Goal: Task Accomplishment & Management: Use online tool/utility

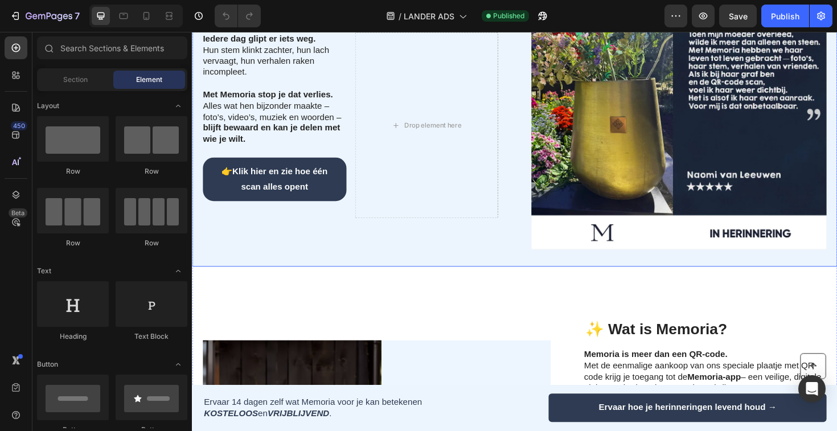
scroll to position [328, 0]
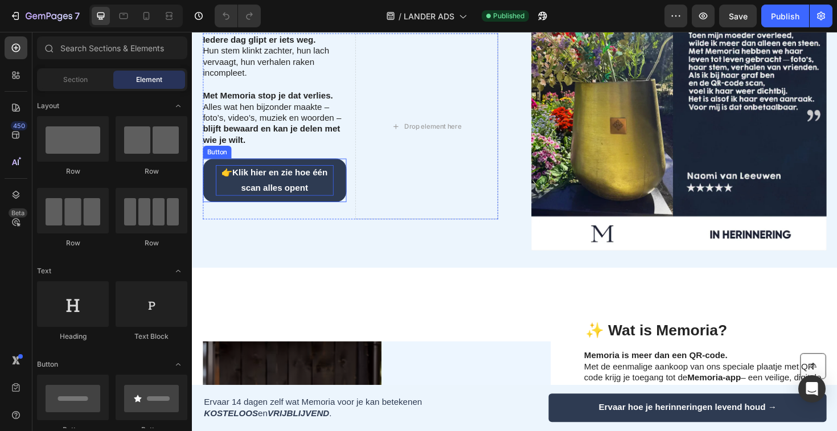
click at [284, 206] on p "👉 Klik hier en zie hoe één scan alles opent" at bounding box center [279, 189] width 125 height 33
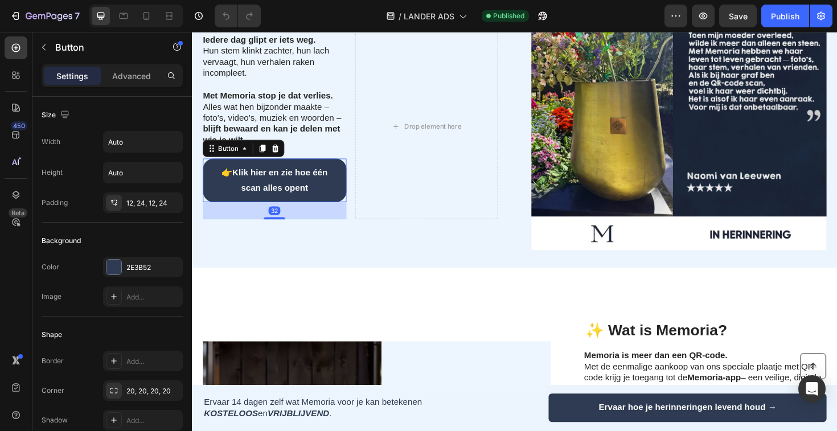
click at [303, 213] on link "👉 Klik hier en zie hoe één scan alles opent" at bounding box center [279, 189] width 152 height 47
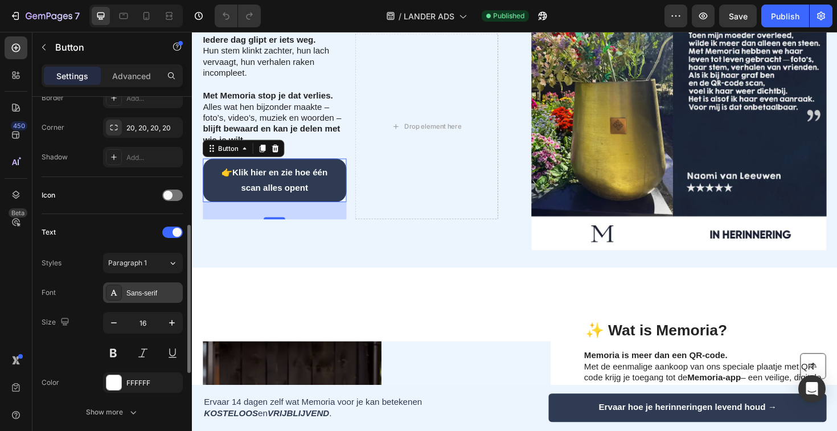
scroll to position [279, 0]
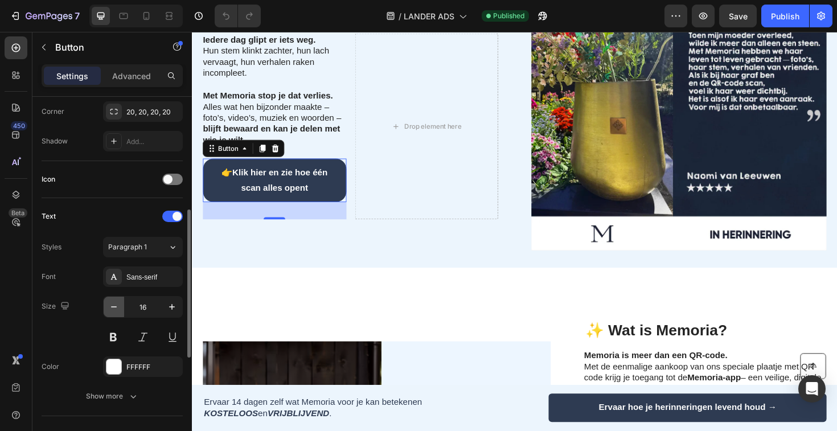
click at [119, 314] on button "button" at bounding box center [114, 307] width 21 height 21
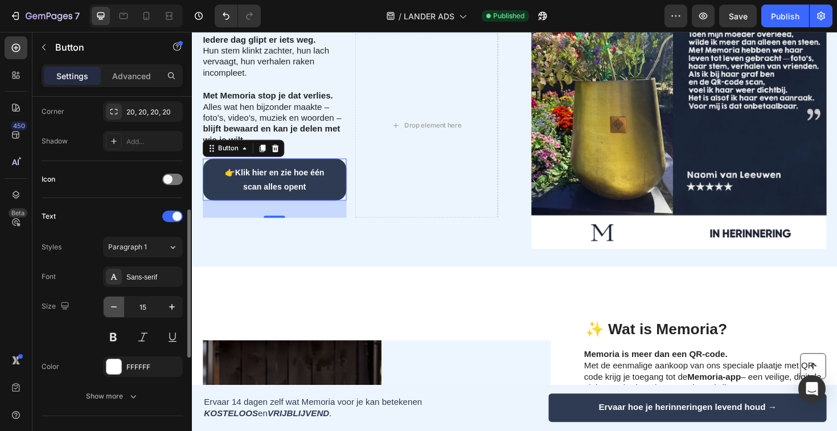
click at [118, 314] on button "button" at bounding box center [114, 307] width 21 height 21
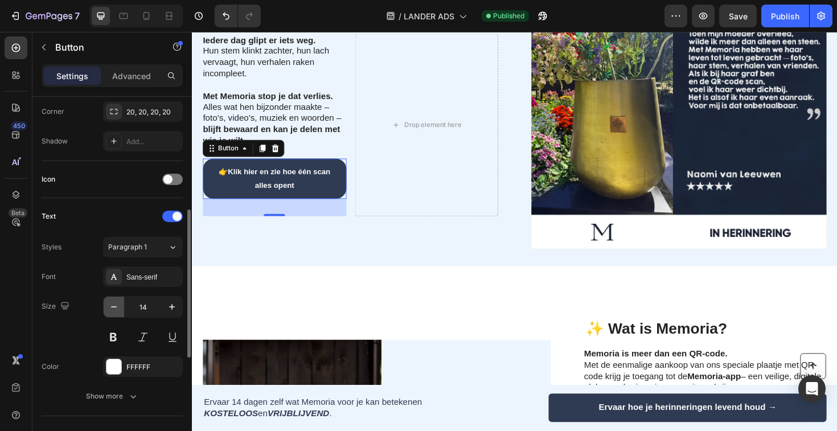
click at [118, 313] on button "button" at bounding box center [114, 307] width 21 height 21
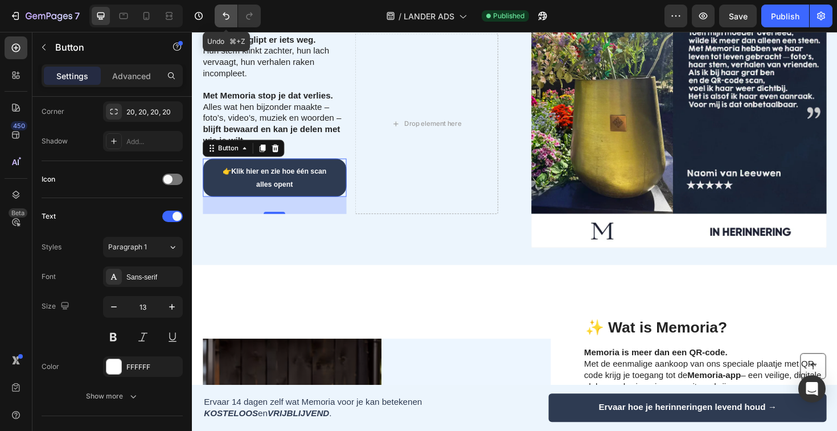
click at [226, 15] on icon "Undo/Redo" at bounding box center [225, 15] width 11 height 11
click at [224, 19] on icon "Undo/Redo" at bounding box center [225, 15] width 11 height 11
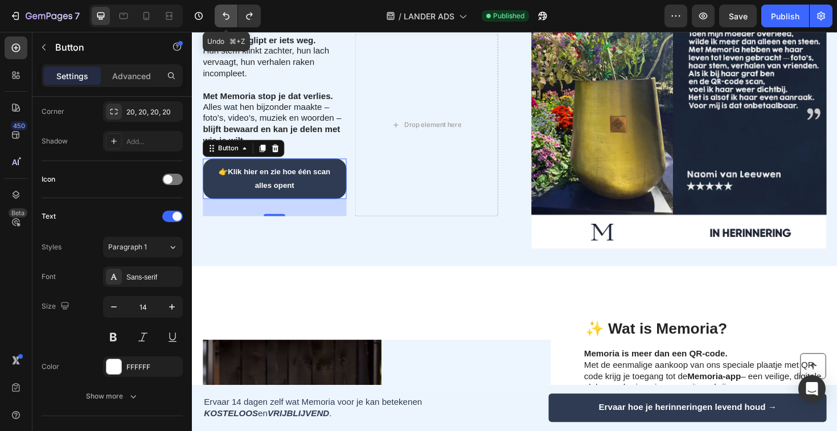
click at [224, 19] on icon "Undo/Redo" at bounding box center [225, 15] width 11 height 11
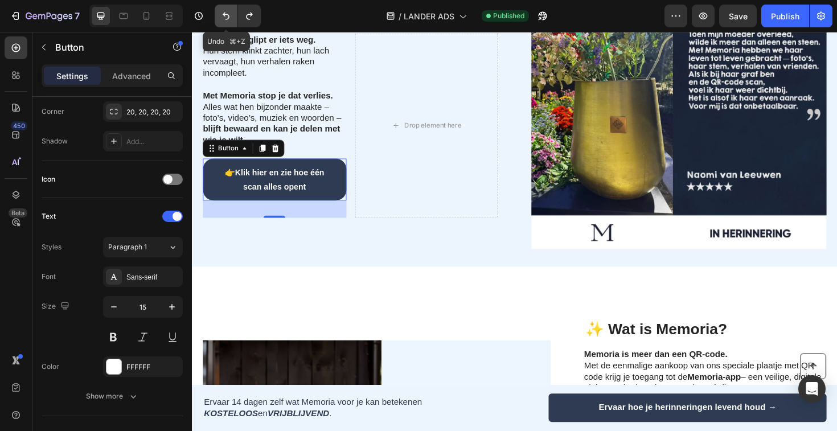
click at [224, 19] on icon "Undo/Redo" at bounding box center [225, 15] width 11 height 11
type input "16"
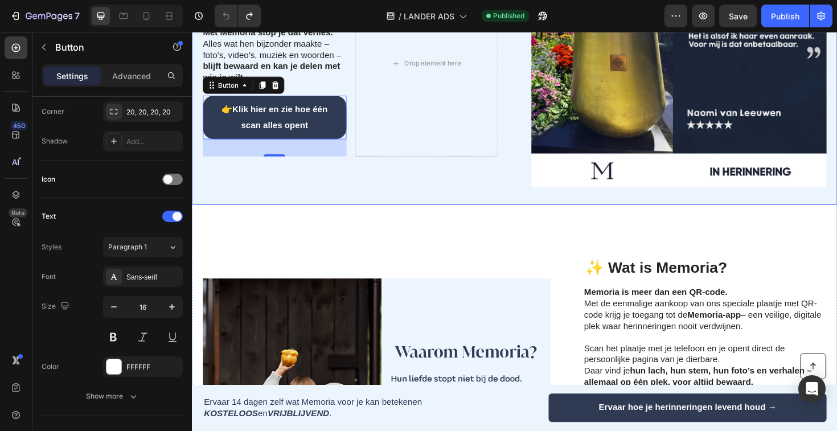
scroll to position [532, 0]
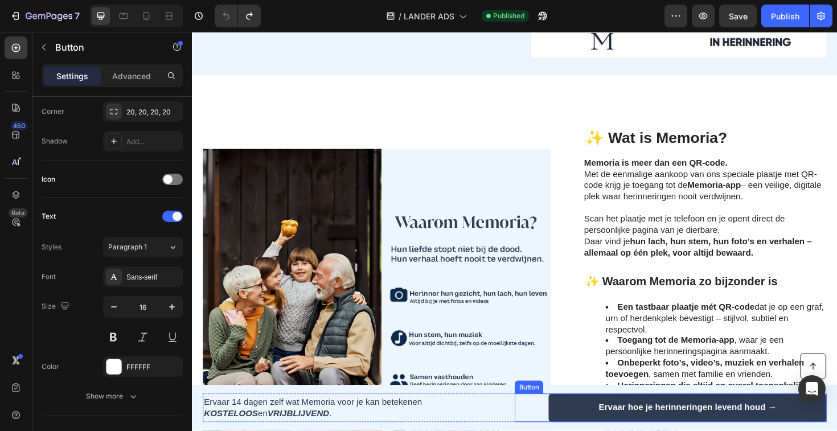
click at [602, 431] on link "Ervaar hoe je herinneringen levend houd →" at bounding box center [716, 430] width 294 height 30
click at [149, 16] on icon at bounding box center [147, 16] width 6 height 8
type input "100%"
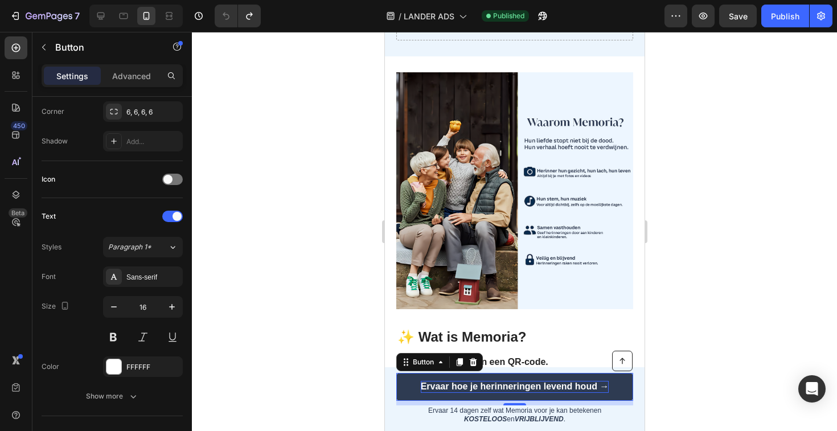
scroll to position [725, 0]
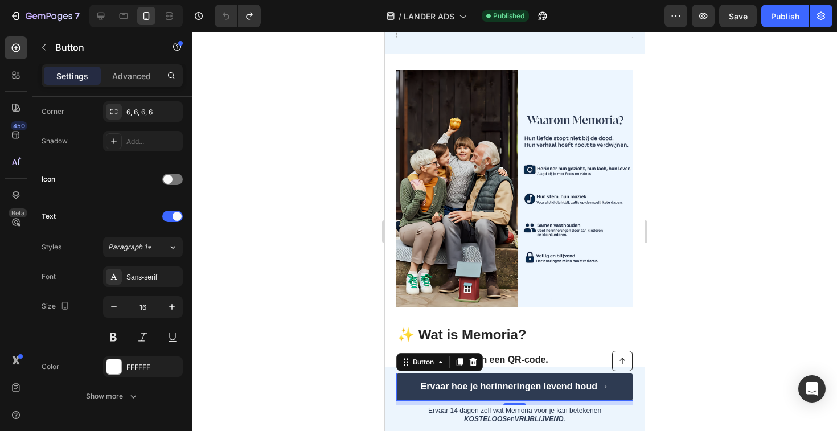
click at [403, 386] on link "Ervaar hoe je herinneringen levend houd →" at bounding box center [514, 387] width 237 height 28
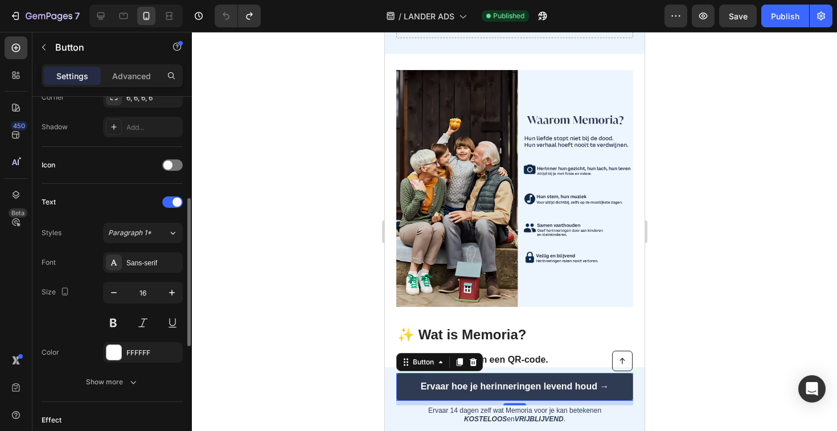
scroll to position [299, 0]
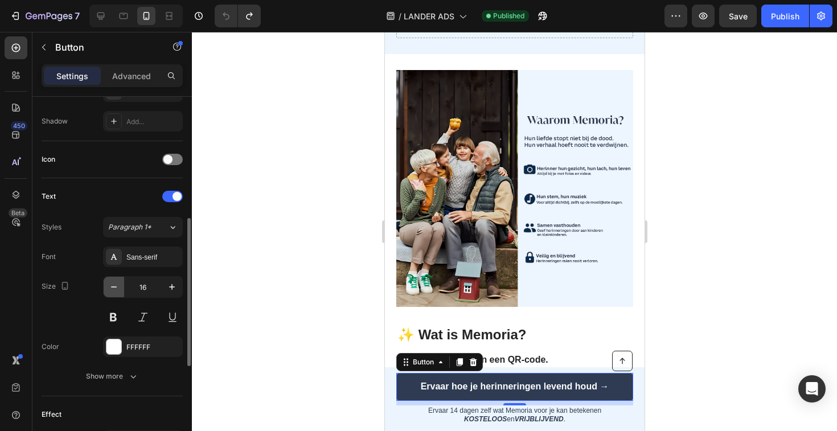
click at [113, 288] on icon "button" at bounding box center [113, 286] width 11 height 11
type input "14"
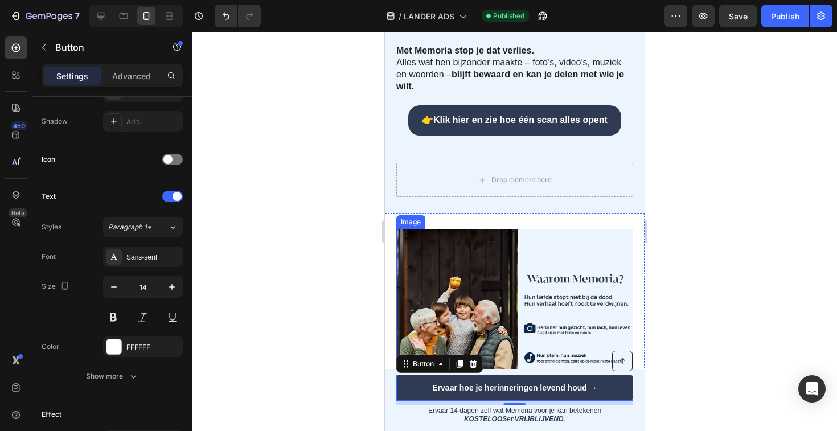
scroll to position [564, 0]
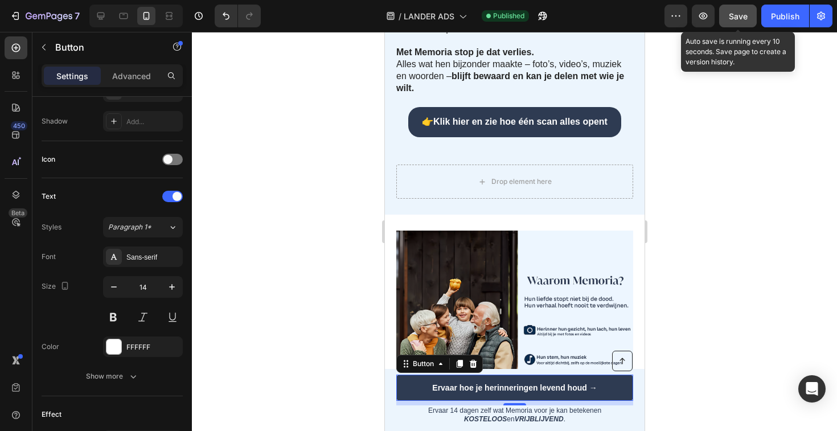
click at [734, 17] on span "Save" at bounding box center [738, 16] width 19 height 10
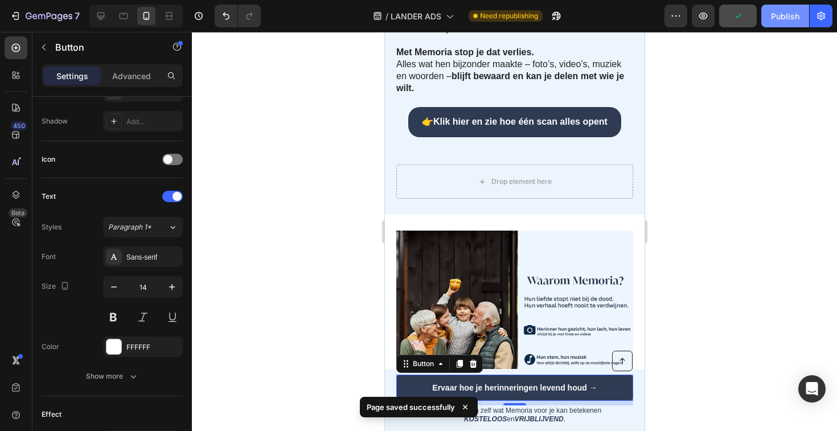
click at [785, 15] on div "Publish" at bounding box center [785, 16] width 28 height 12
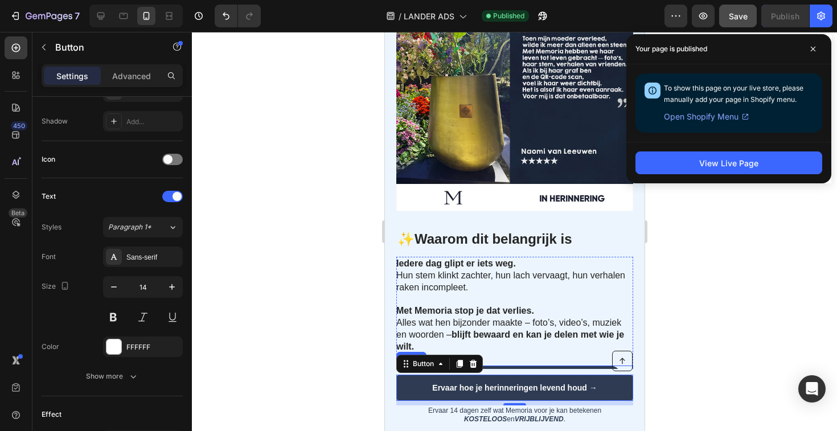
scroll to position [0, 0]
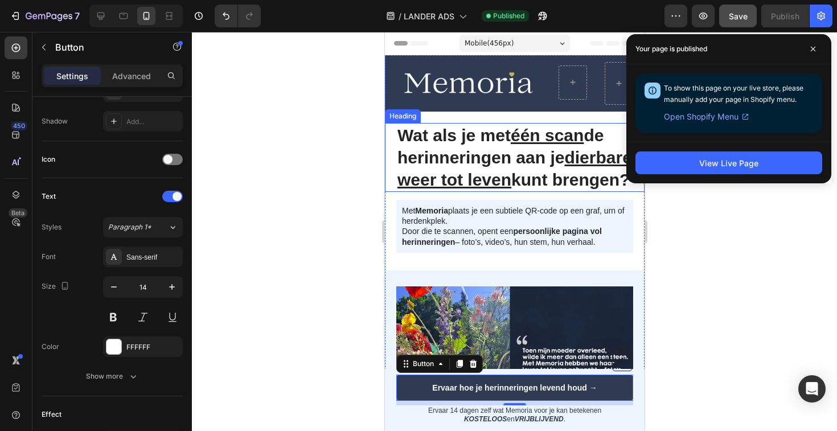
click at [534, 151] on strong "Wat als je met één scan de herinneringen aan je dierbare weer tot leven kunt br…" at bounding box center [514, 157] width 235 height 63
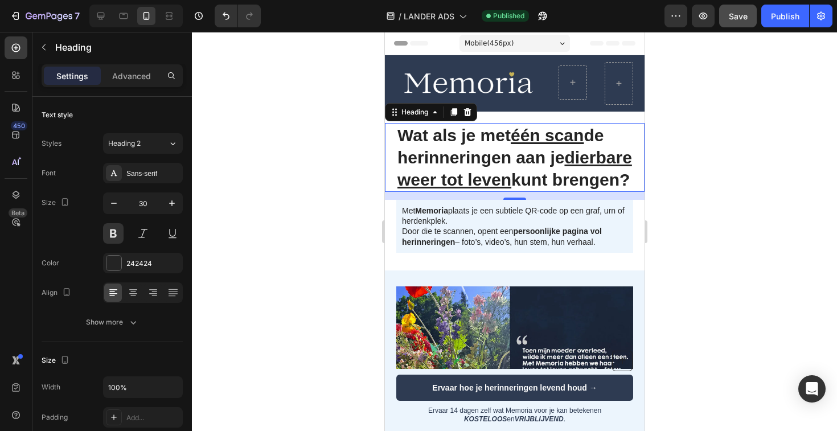
click at [479, 168] on h1 "Wat als je met één scan de herinneringen aan je dierbare weer tot leven kunt br…" at bounding box center [514, 157] width 237 height 69
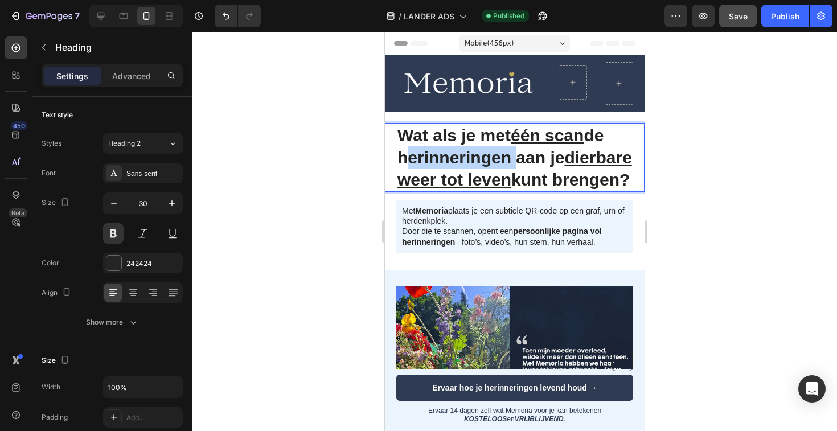
click at [479, 168] on p "Wat als je met één scan de herinneringen aan je dierbare weer tot leven kunt br…" at bounding box center [514, 157] width 235 height 67
click at [442, 184] on u "dierbare weer tot leven" at bounding box center [514, 168] width 235 height 41
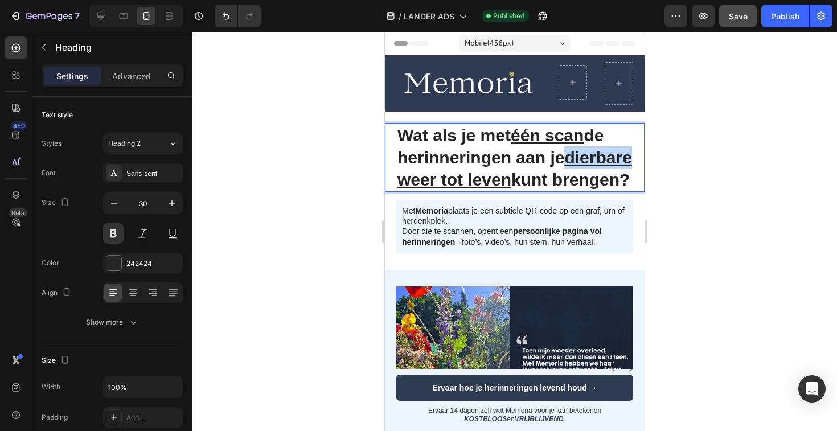
click at [442, 184] on u "dierbare weer tot leven" at bounding box center [514, 168] width 235 height 41
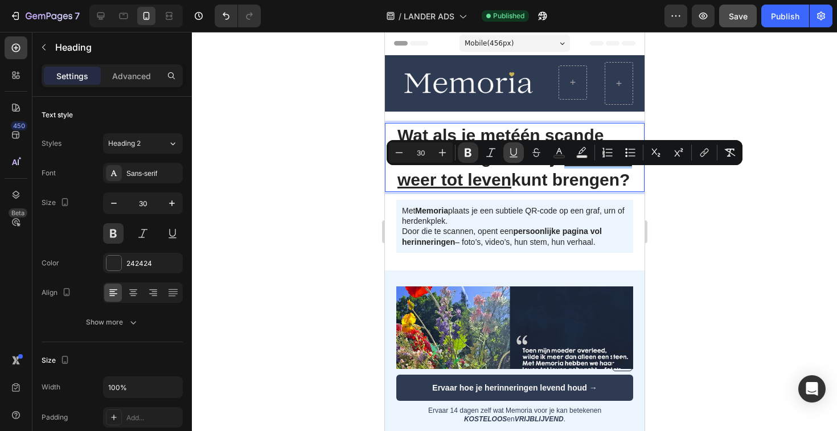
click at [512, 155] on icon "Editor contextual toolbar" at bounding box center [513, 152] width 6 height 8
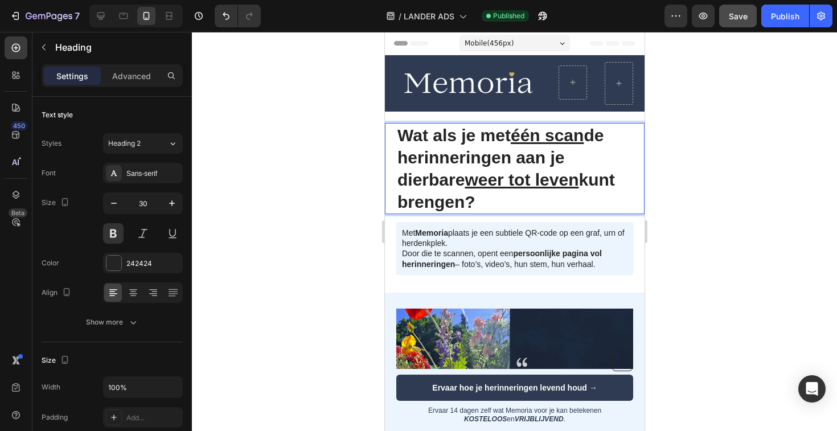
click at [518, 202] on p "Wat als je met één scan de herinneringen aan je dierbare weer tot leven kunt br…" at bounding box center [514, 168] width 235 height 89
click at [480, 159] on strong "Wat als je met één scan de herinneringen aan je dierbare weer tot leven kunt br…" at bounding box center [506, 168] width 218 height 85
click at [496, 204] on p "Wat als je met één scan de herinneringen aan je dierbare weer tot leven kunt br…" at bounding box center [514, 168] width 235 height 89
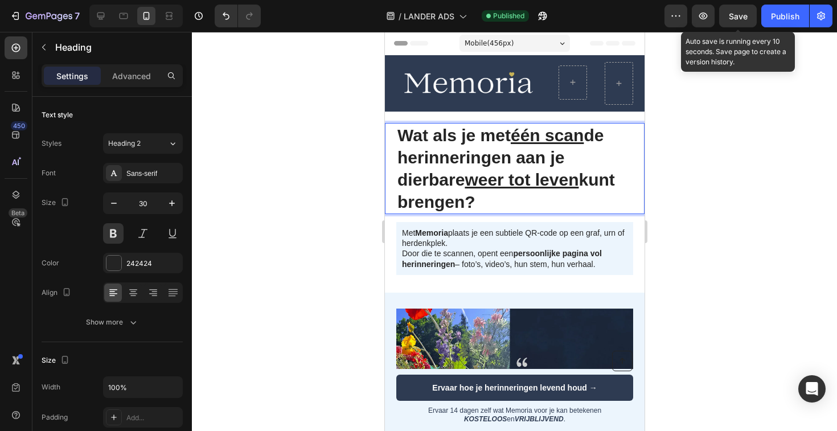
click at [746, 16] on span "Save" at bounding box center [738, 16] width 19 height 10
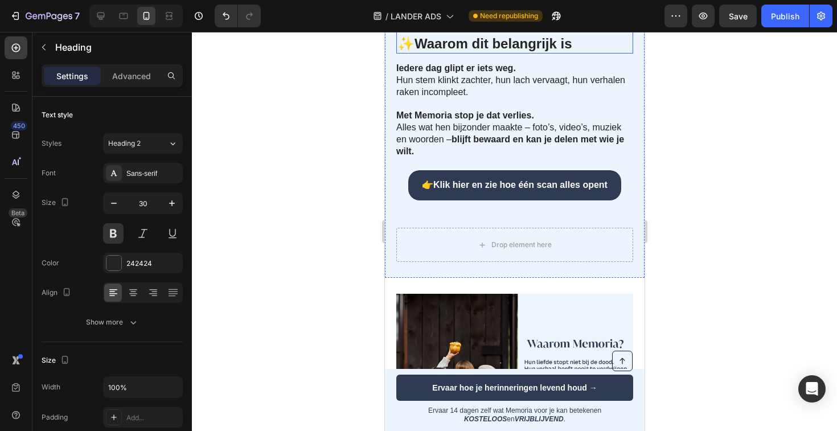
scroll to position [684, 0]
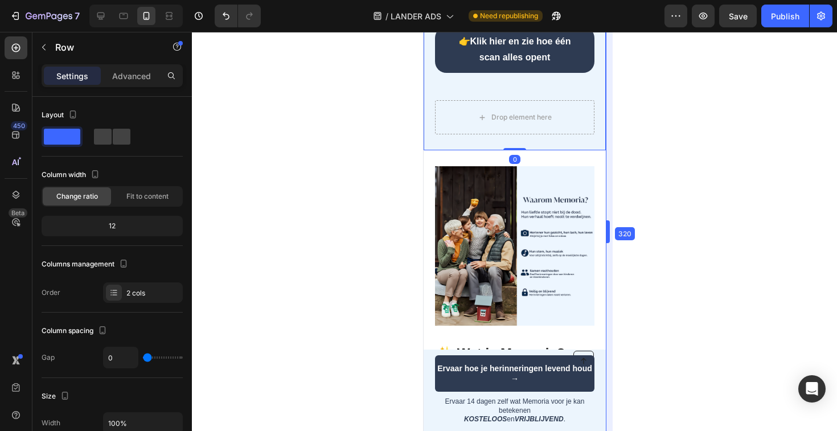
drag, startPoint x: 259, startPoint y: 79, endPoint x: 472, endPoint y: 113, distance: 216.2
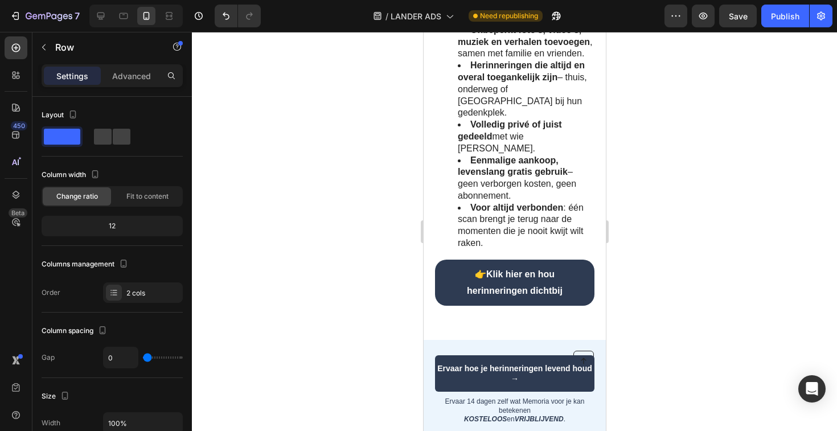
scroll to position [1342, 0]
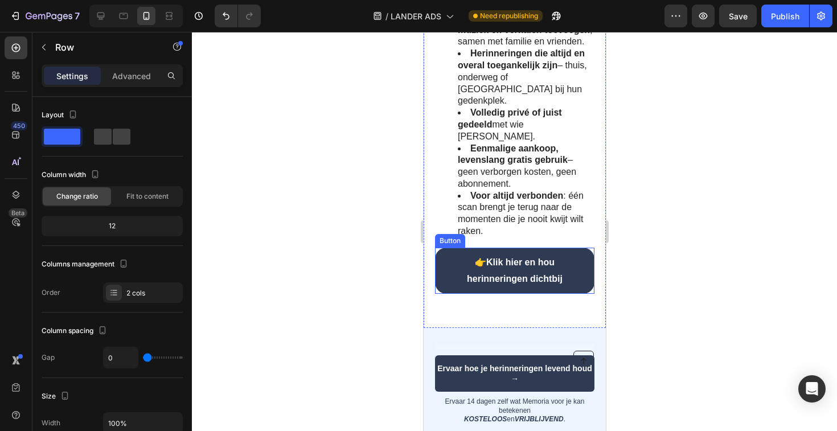
click at [584, 248] on link "👉 Klik hier en hou herinneringen dichtbij" at bounding box center [513, 271] width 159 height 47
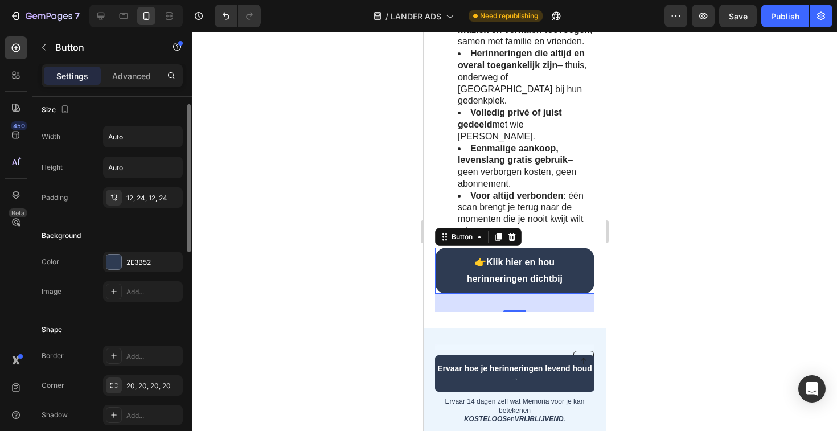
scroll to position [0, 0]
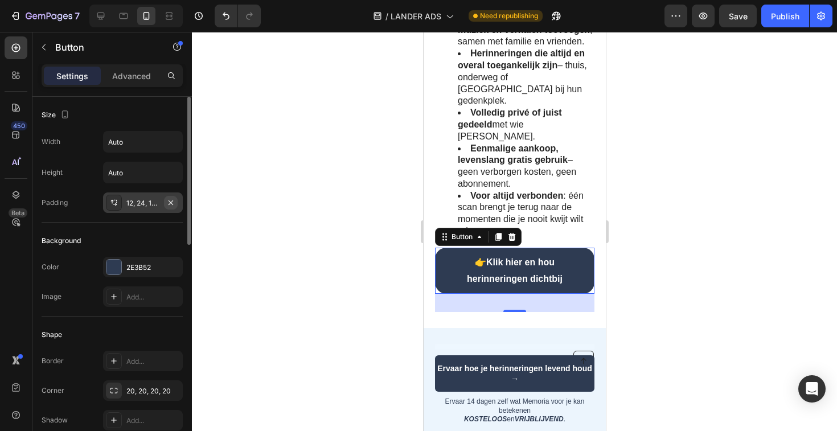
click at [175, 204] on icon "button" at bounding box center [170, 202] width 9 height 9
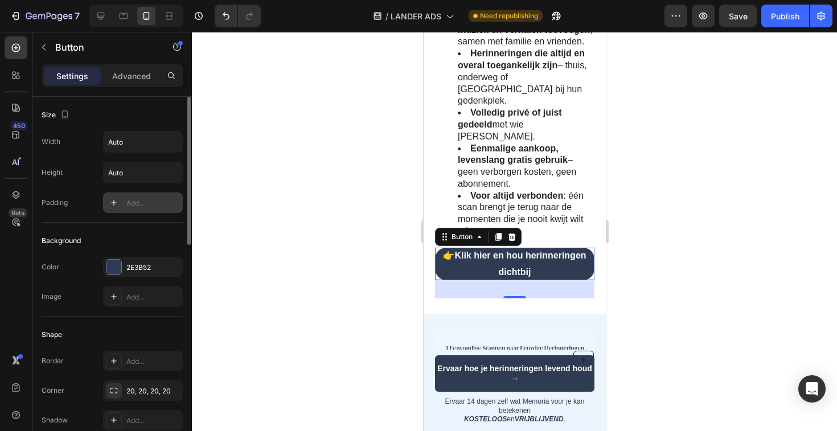
click at [320, 316] on div at bounding box center [514, 231] width 645 height 399
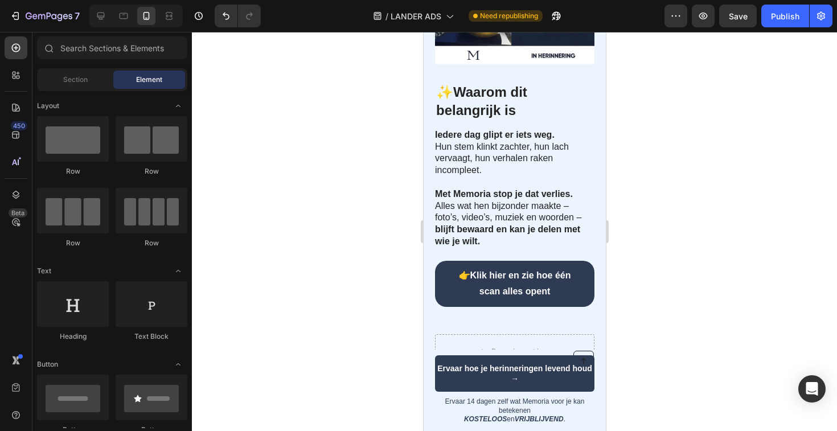
scroll to position [491, 0]
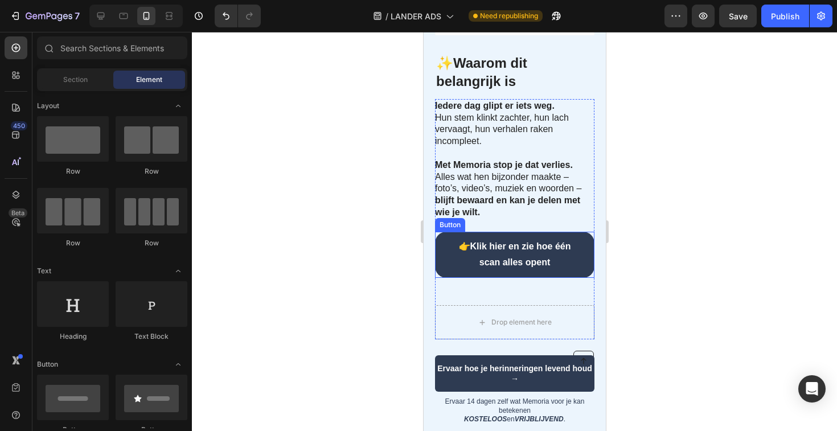
click at [585, 259] on link "👉 Klik hier en zie hoe één scan alles opent" at bounding box center [513, 255] width 159 height 47
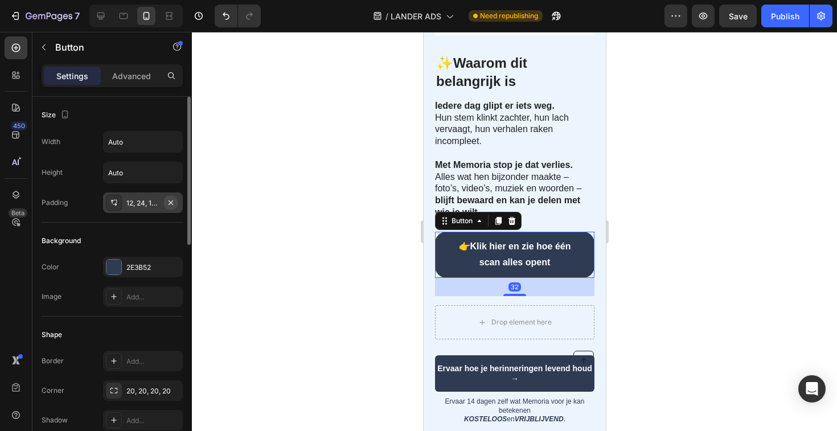
click at [174, 204] on icon "button" at bounding box center [170, 202] width 9 height 9
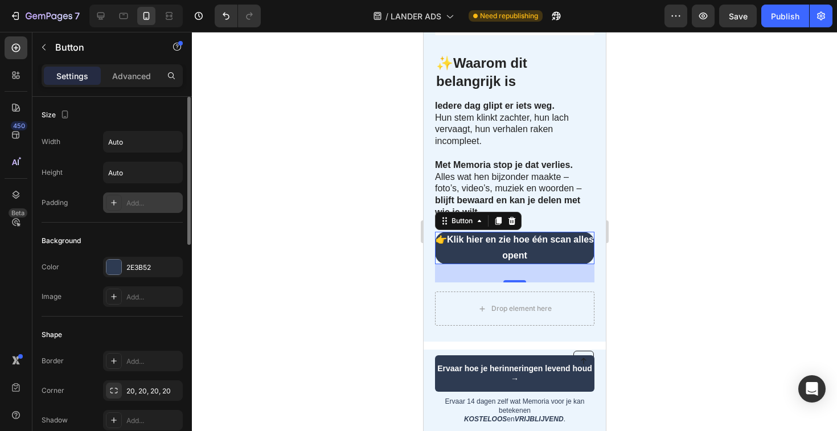
click at [400, 242] on div at bounding box center [514, 231] width 645 height 399
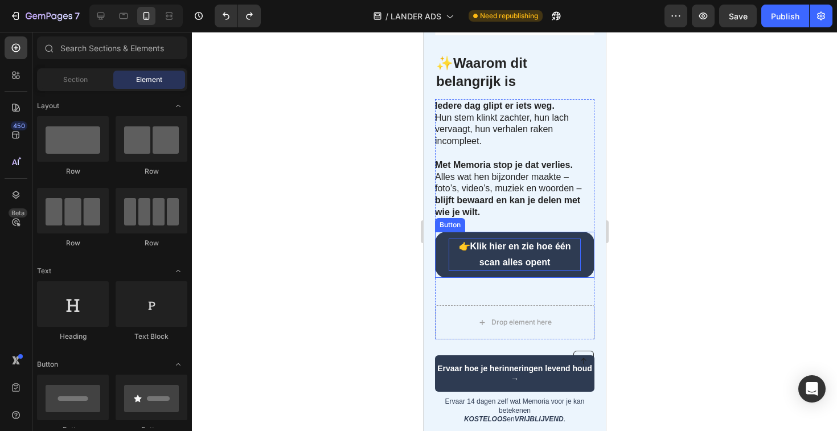
scroll to position [523, 0]
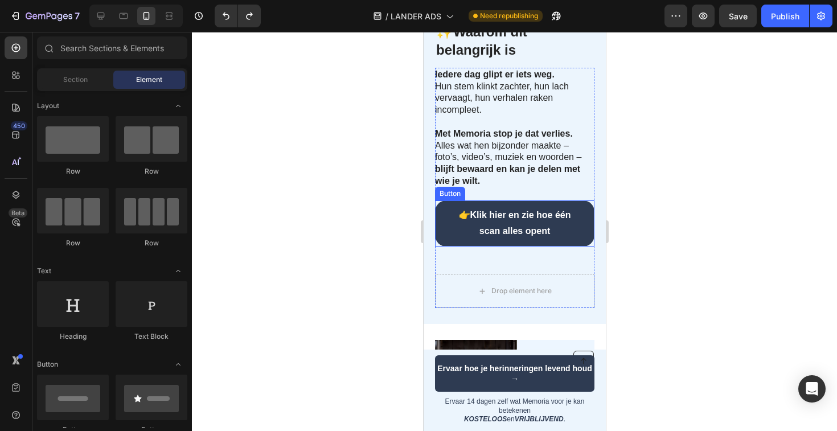
click at [443, 228] on link "👉 Klik hier en zie hoe één scan alles opent" at bounding box center [513, 223] width 159 height 47
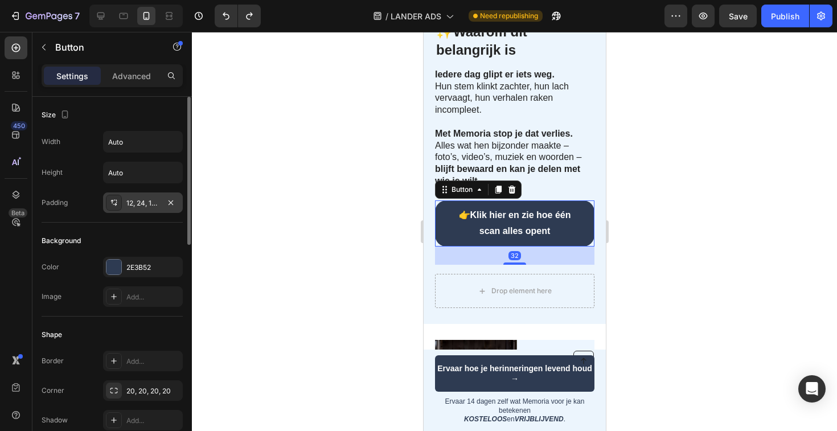
click at [146, 204] on div "12, 24, 12, 24" at bounding box center [142, 203] width 33 height 10
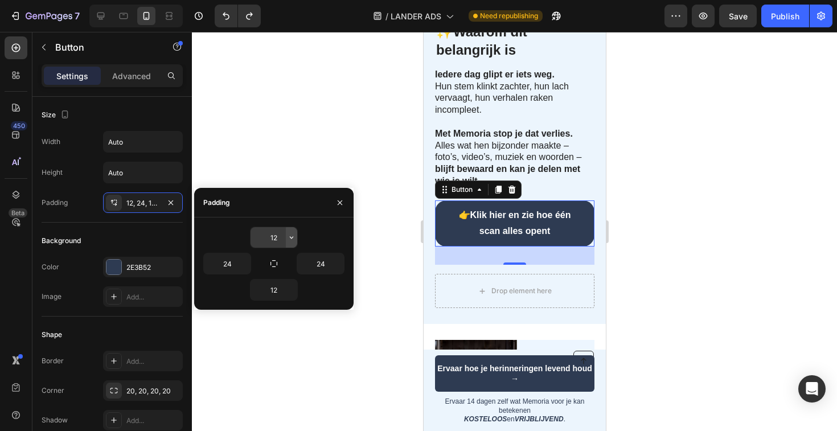
click at [286, 238] on button "button" at bounding box center [291, 237] width 11 height 21
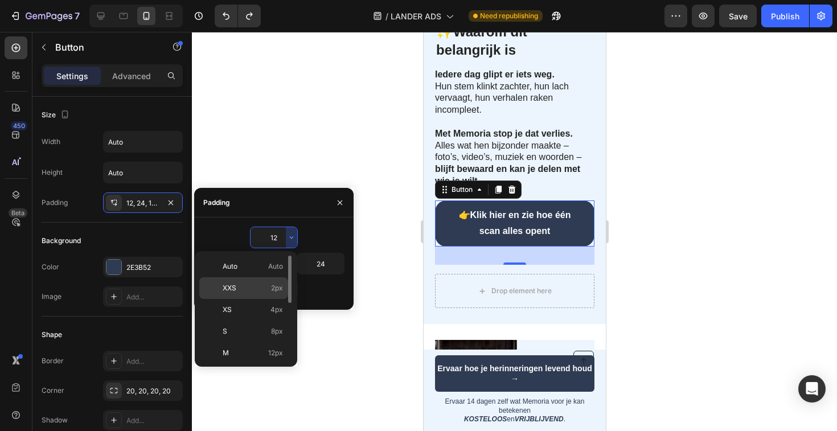
click at [244, 291] on p "XXS 2px" at bounding box center [253, 288] width 60 height 10
type input "2"
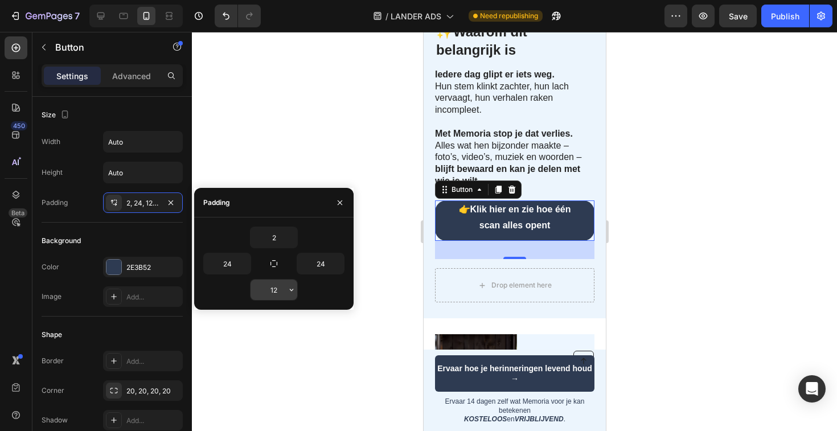
click at [277, 292] on input "12" at bounding box center [274, 290] width 47 height 21
click at [289, 292] on icon "button" at bounding box center [291, 289] width 9 height 9
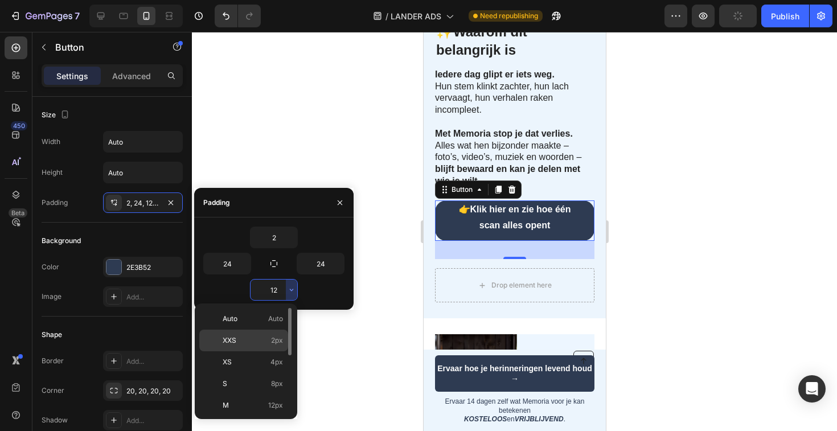
click at [228, 346] on div "XXS 2px" at bounding box center [243, 341] width 89 height 22
type input "2"
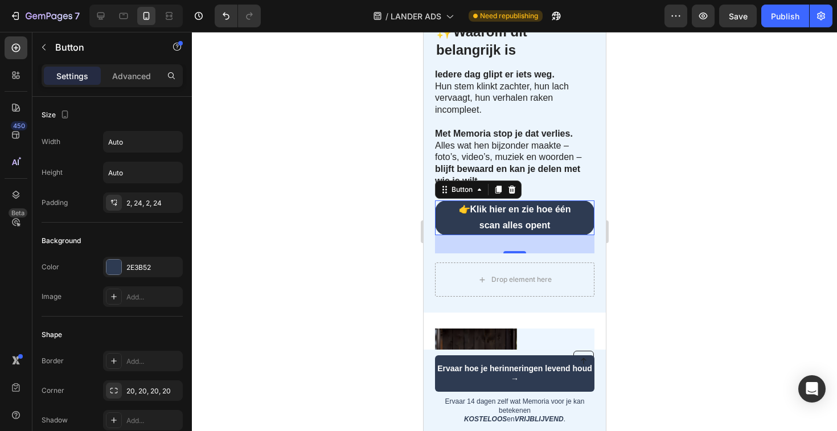
click at [308, 151] on div at bounding box center [514, 231] width 645 height 399
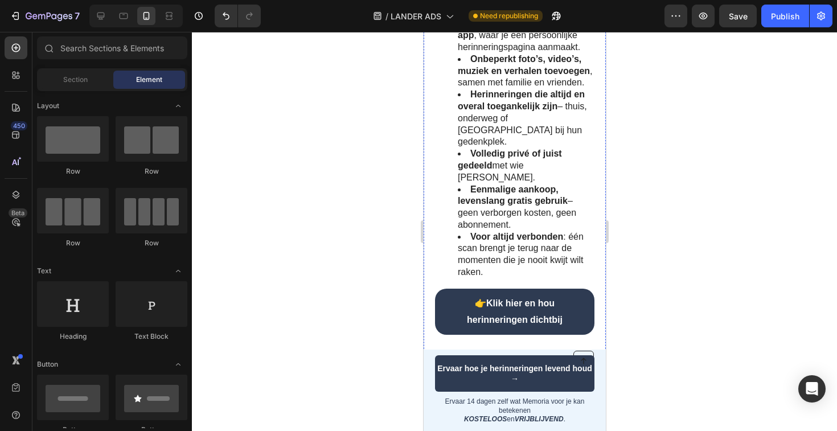
scroll to position [1379, 0]
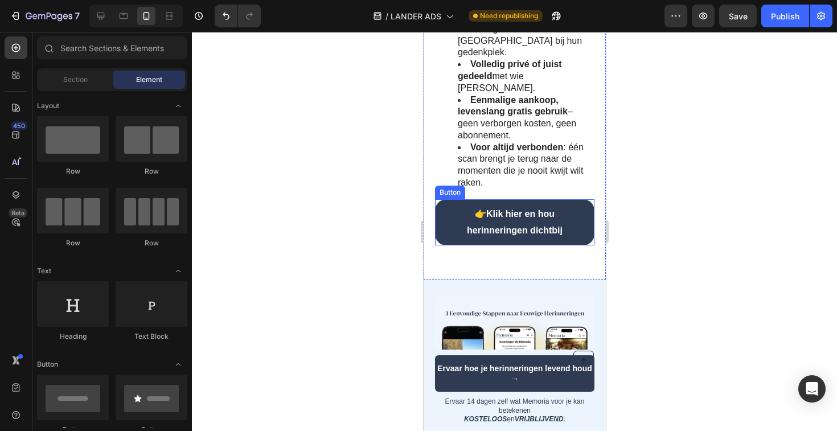
click at [436, 199] on link "👉 Klik hier en hou herinneringen dichtbij" at bounding box center [513, 222] width 159 height 47
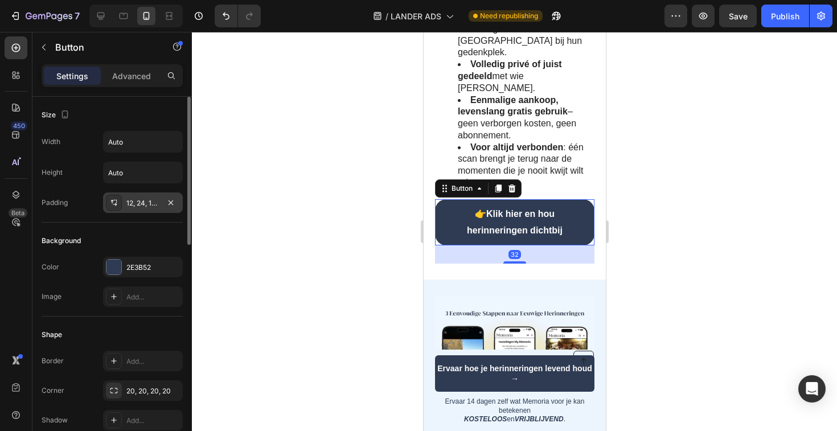
click at [142, 199] on div "12, 24, 12, 24" at bounding box center [142, 203] width 33 height 10
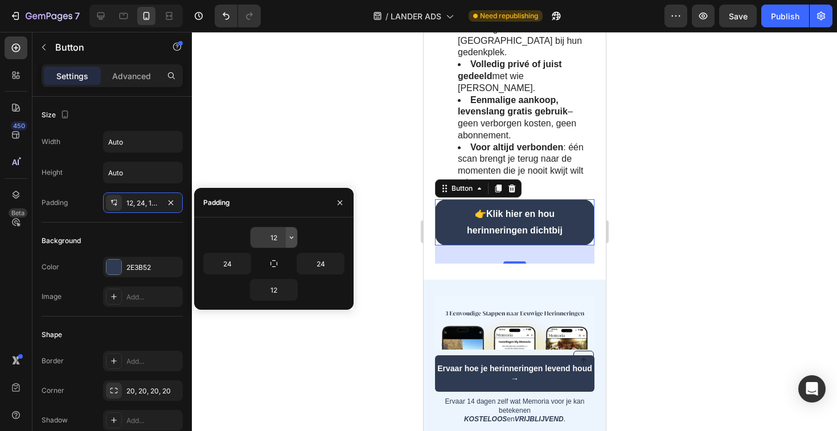
click at [294, 242] on button "button" at bounding box center [291, 237] width 11 height 21
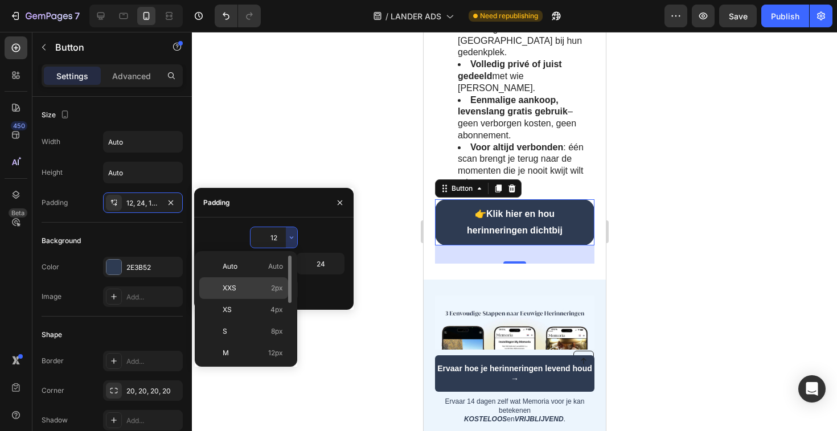
click at [234, 286] on span "XXS" at bounding box center [230, 288] width 14 height 10
type input "2"
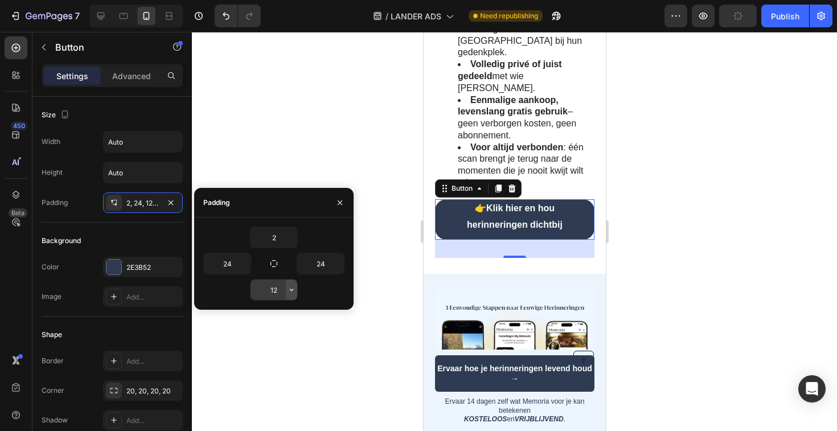
click at [294, 294] on button "button" at bounding box center [291, 290] width 11 height 21
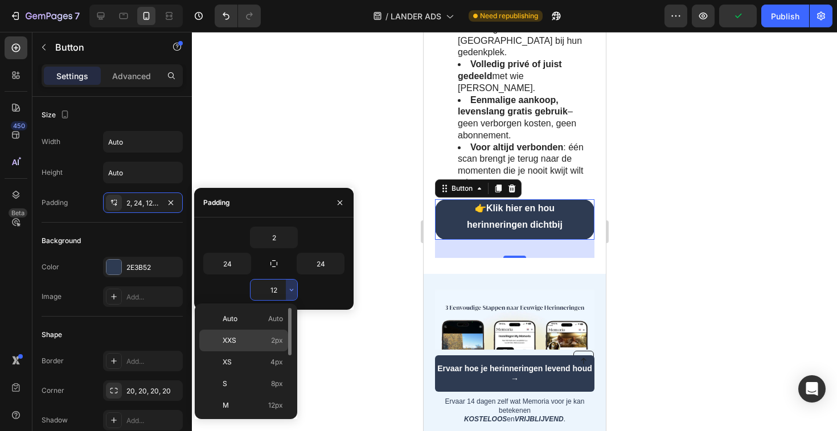
click at [251, 338] on p "XXS 2px" at bounding box center [253, 340] width 60 height 10
type input "2"
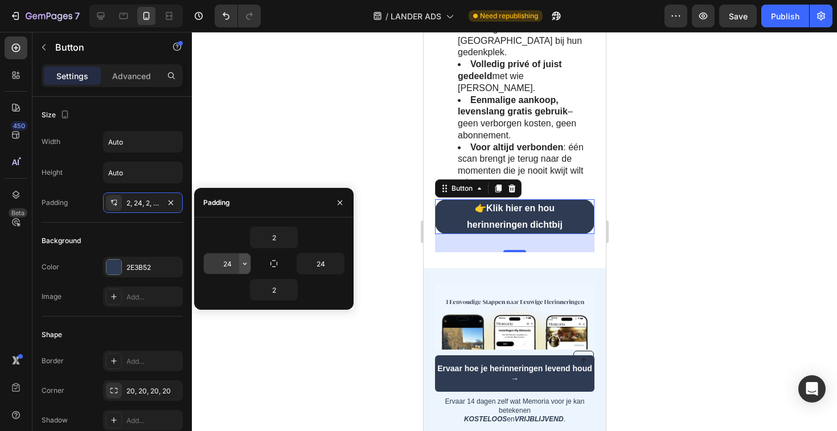
click at [246, 264] on icon "button" at bounding box center [244, 263] width 9 height 9
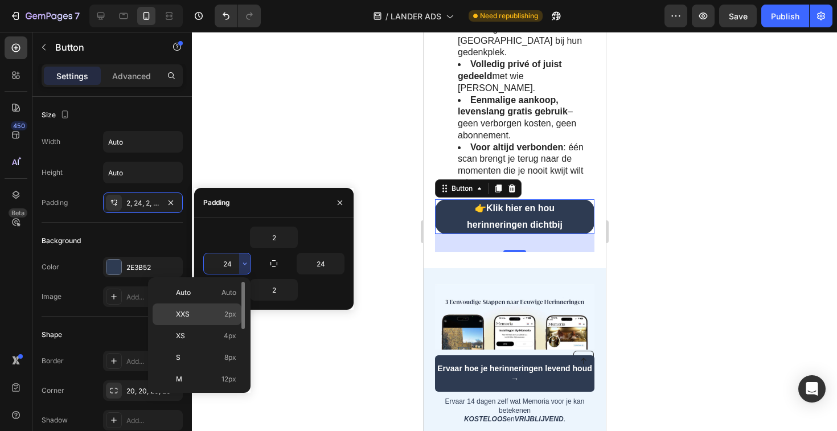
click at [190, 316] on p "XXS 2px" at bounding box center [206, 314] width 60 height 10
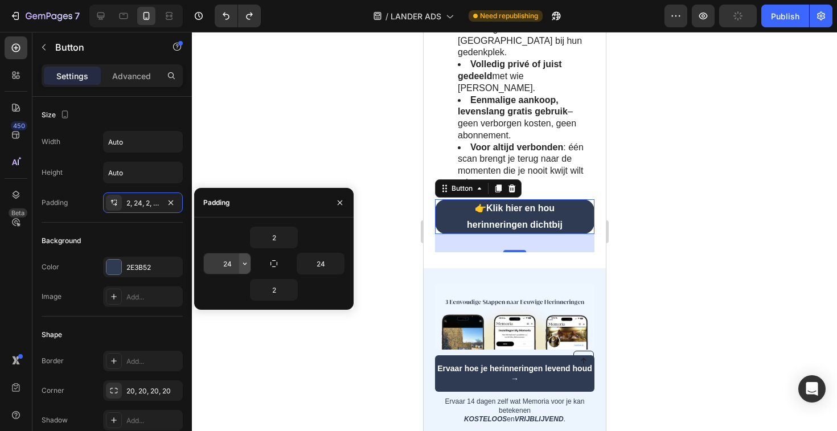
click at [244, 265] on icon "button" at bounding box center [244, 263] width 9 height 9
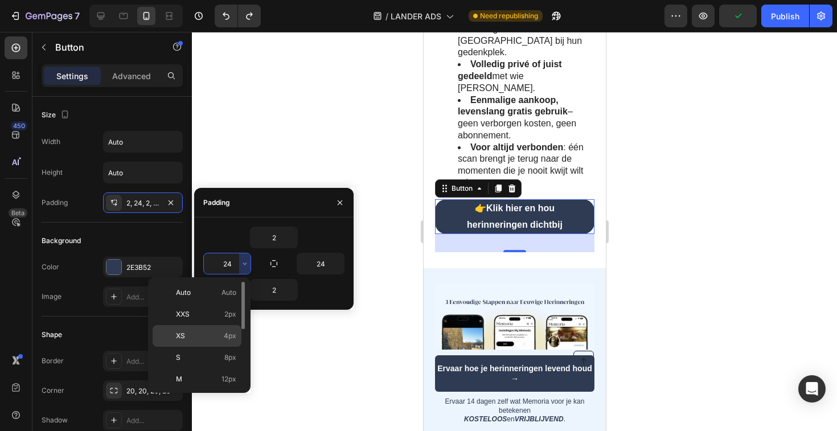
click at [198, 337] on p "XS 4px" at bounding box center [206, 336] width 60 height 10
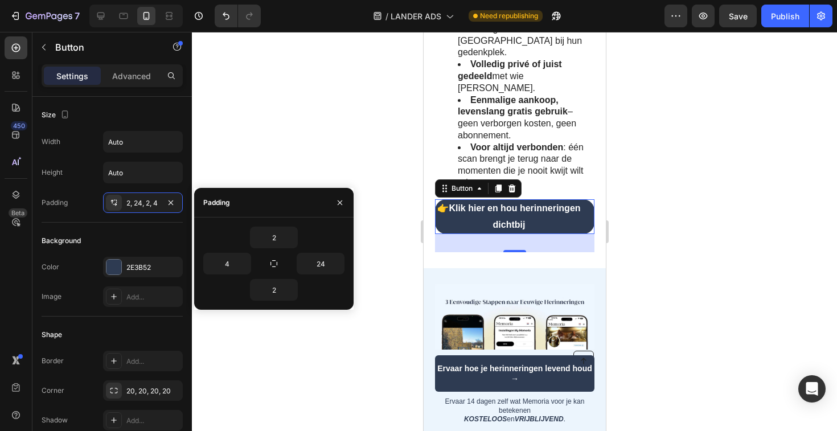
type input "24"
click at [299, 138] on div at bounding box center [514, 231] width 645 height 399
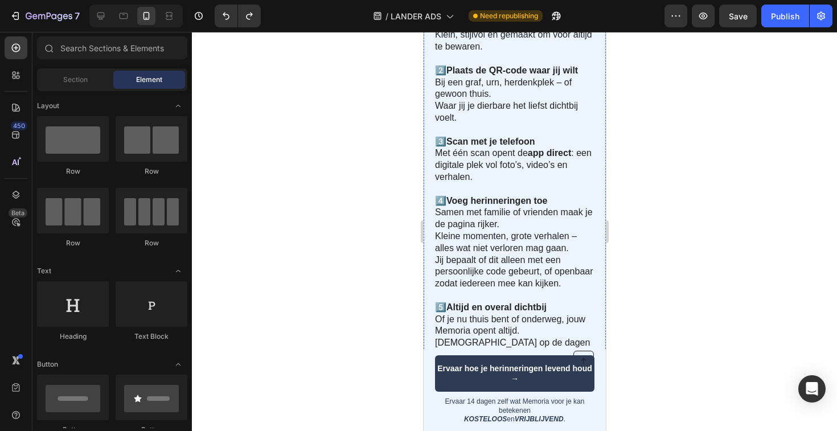
scroll to position [2108, 0]
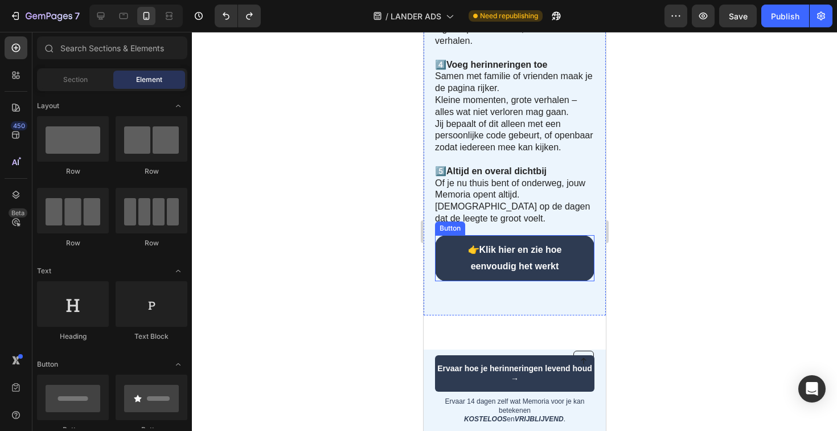
click at [510, 243] on link "👉 Klik hier en zie hoe eenvoudig het werkt" at bounding box center [513, 258] width 159 height 47
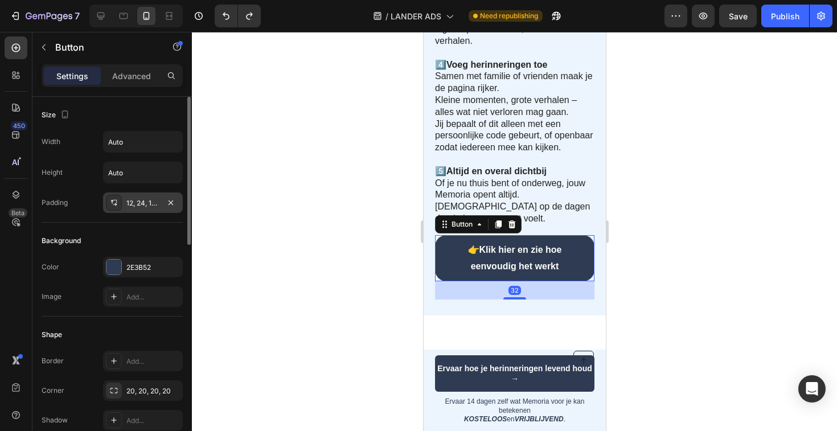
click at [149, 199] on div "12, 24, 12, 24" at bounding box center [142, 203] width 33 height 10
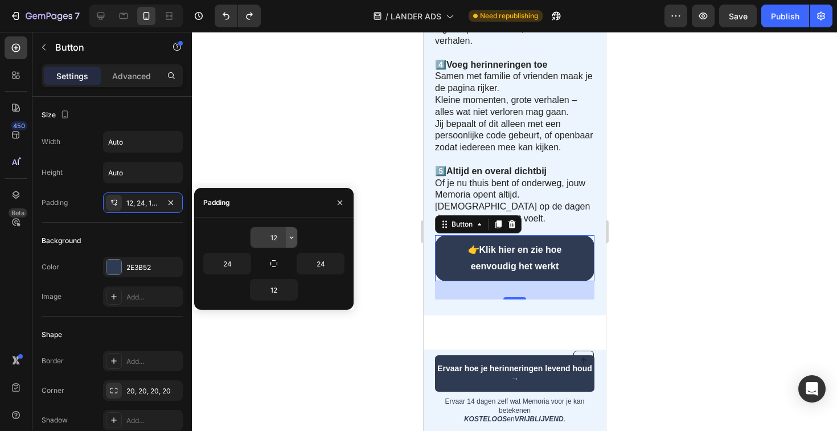
click at [295, 241] on icon "button" at bounding box center [291, 237] width 9 height 9
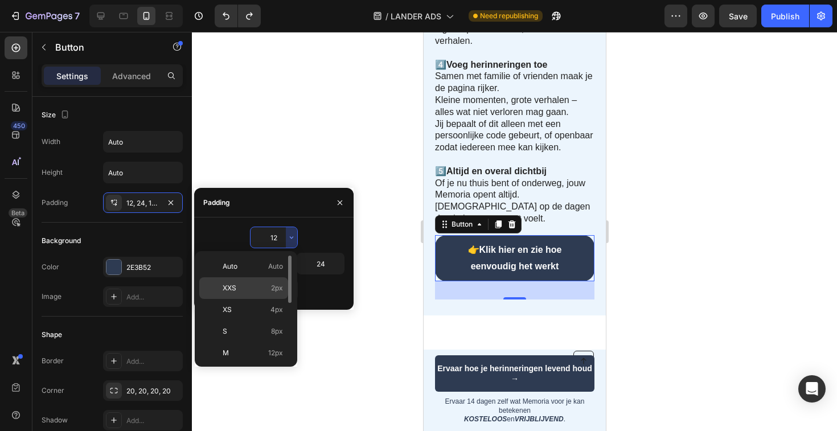
click at [237, 292] on p "XXS 2px" at bounding box center [253, 288] width 60 height 10
type input "2"
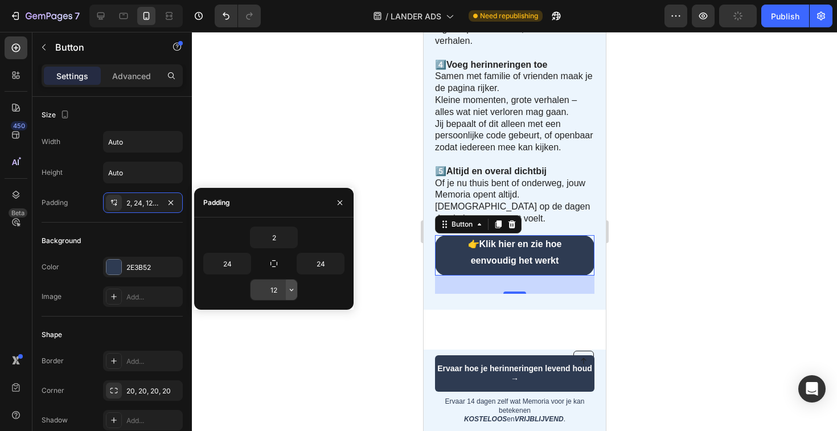
click at [288, 290] on icon "button" at bounding box center [291, 289] width 9 height 9
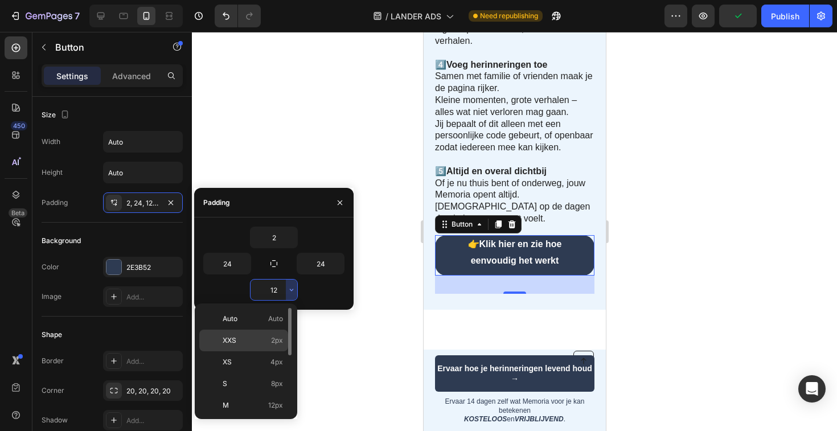
click at [235, 336] on span "XXS" at bounding box center [230, 340] width 14 height 10
type input "2"
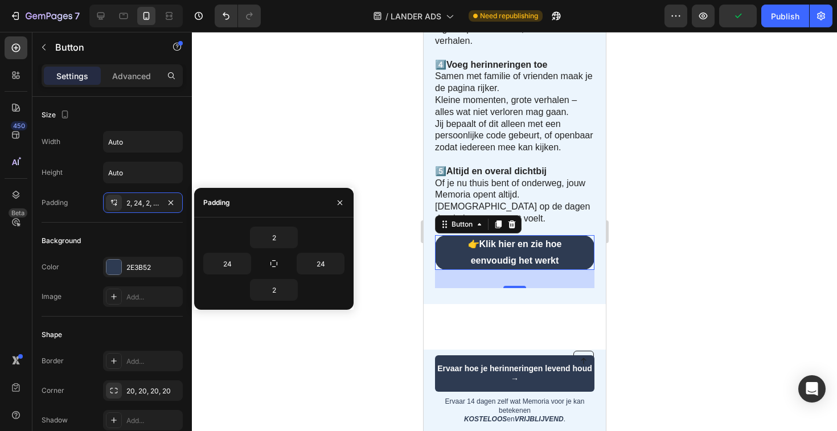
click at [661, 281] on div at bounding box center [514, 231] width 645 height 399
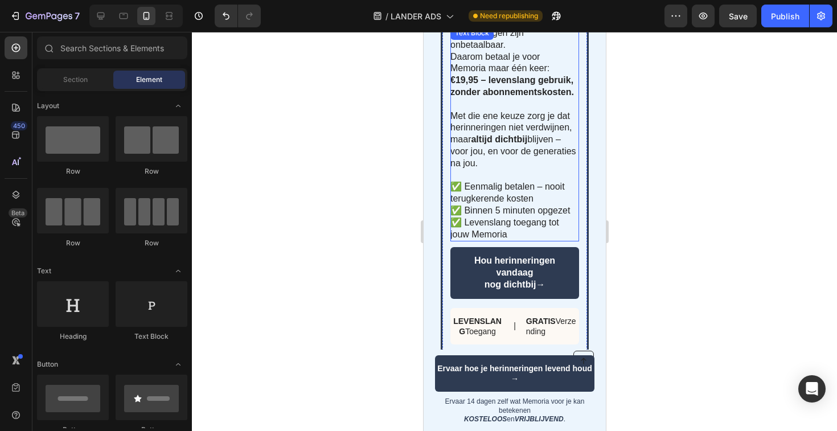
scroll to position [3208, 0]
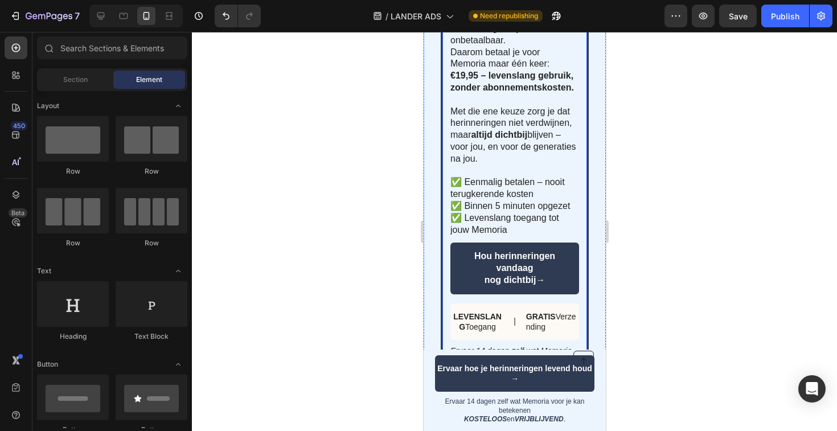
click at [567, 268] on link "Hou herinneringen vandaag nog dichtbij→" at bounding box center [514, 268] width 129 height 51
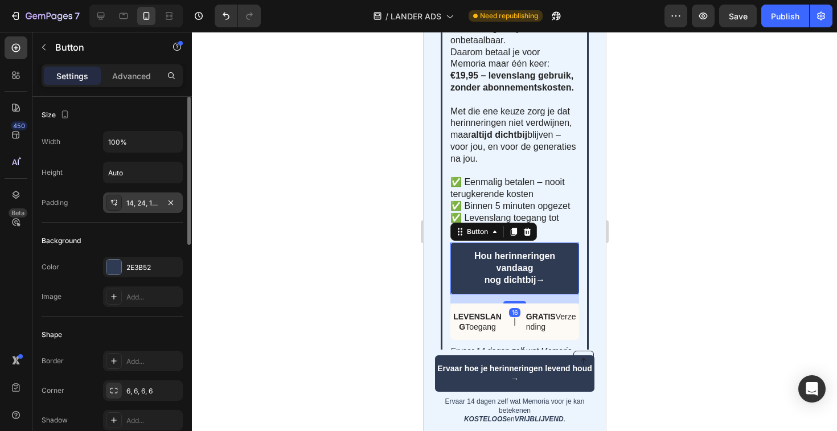
click at [158, 207] on div "14, 24, 14, 24" at bounding box center [142, 203] width 33 height 10
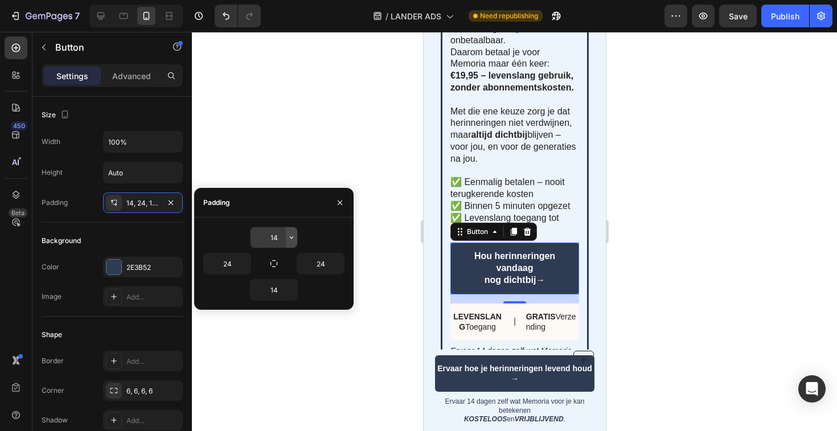
click at [288, 238] on icon "button" at bounding box center [291, 237] width 9 height 9
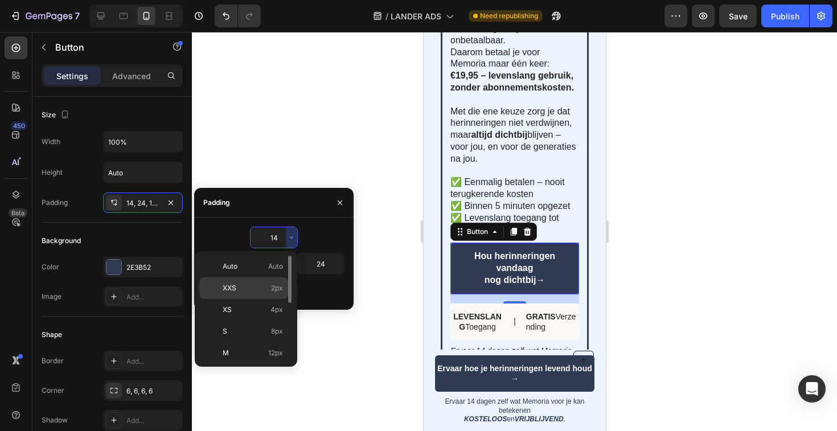
click at [238, 294] on div "XXS 2px" at bounding box center [243, 288] width 89 height 22
type input "2"
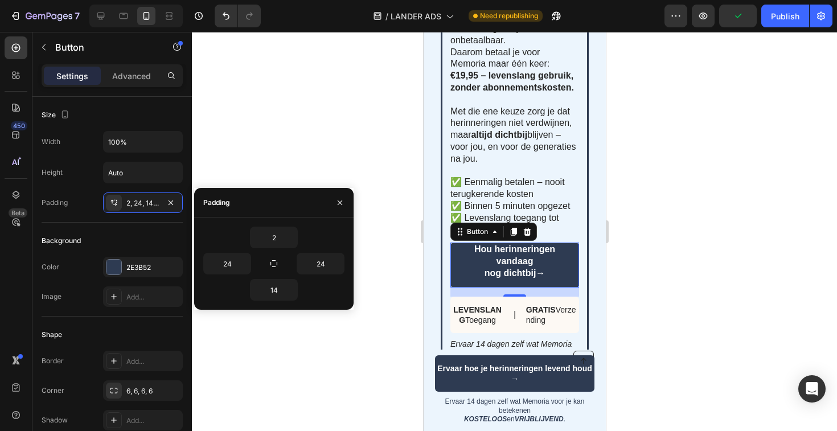
click at [507, 260] on link "Hou herinneringen vandaag nog dichtbij→" at bounding box center [514, 265] width 129 height 44
click at [293, 290] on icon "button" at bounding box center [291, 289] width 9 height 9
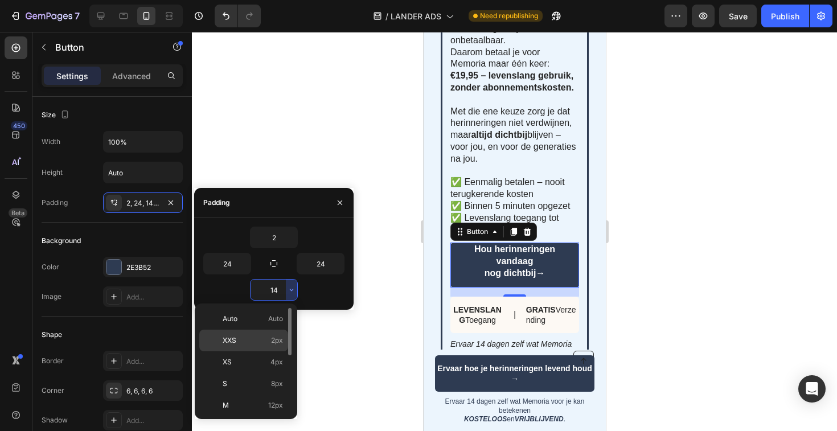
click at [240, 334] on div "XXS 2px" at bounding box center [243, 341] width 89 height 22
type input "2"
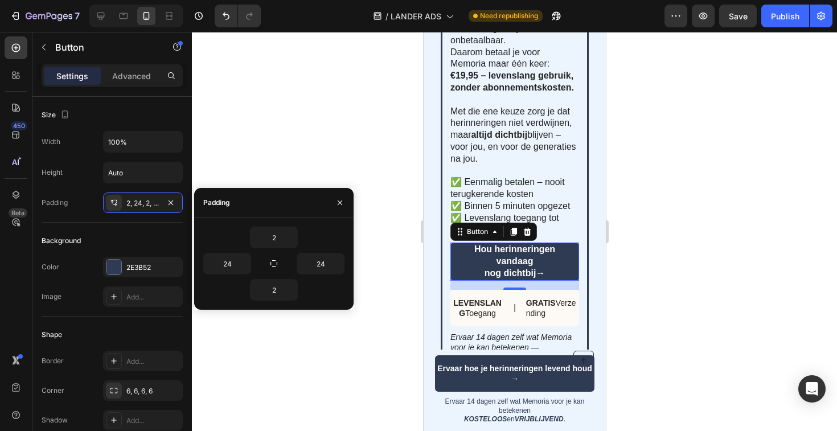
click at [739, 307] on div at bounding box center [514, 231] width 645 height 399
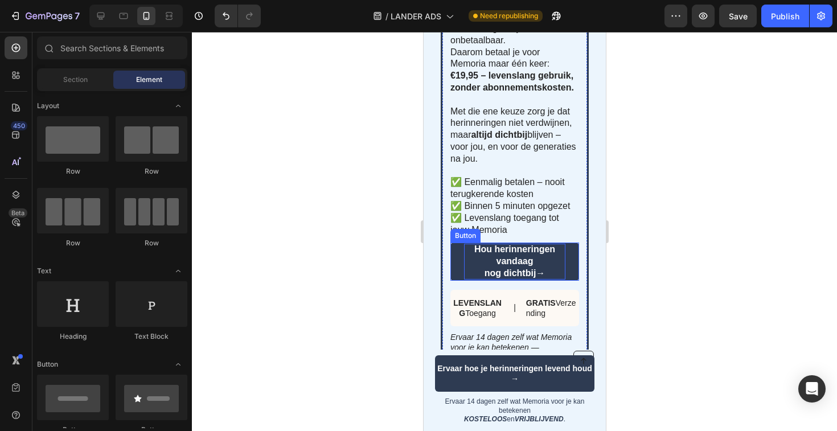
click at [539, 249] on p "Hou herinneringen vandaag nog dichtbij→" at bounding box center [514, 261] width 101 height 35
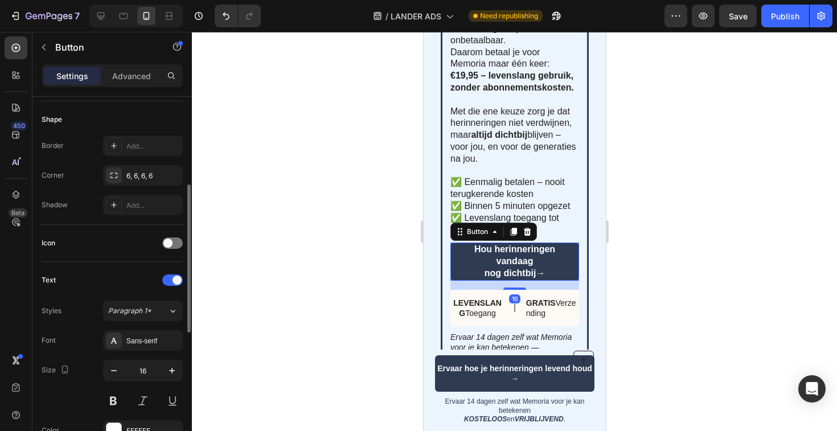
scroll to position [226, 0]
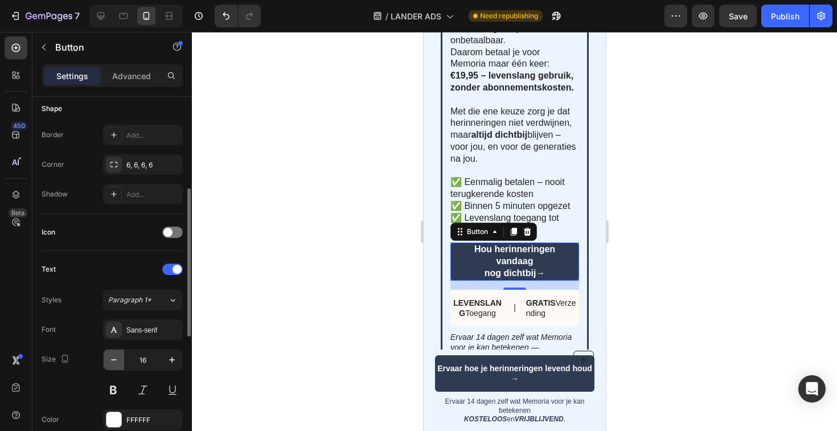
click at [118, 367] on button "button" at bounding box center [114, 360] width 21 height 21
click at [116, 366] on button "button" at bounding box center [114, 360] width 21 height 21
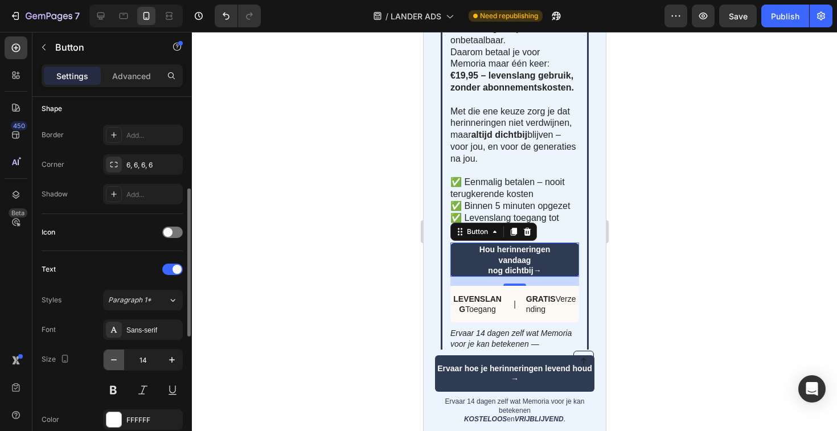
click at [116, 366] on button "button" at bounding box center [114, 360] width 21 height 21
type input "13"
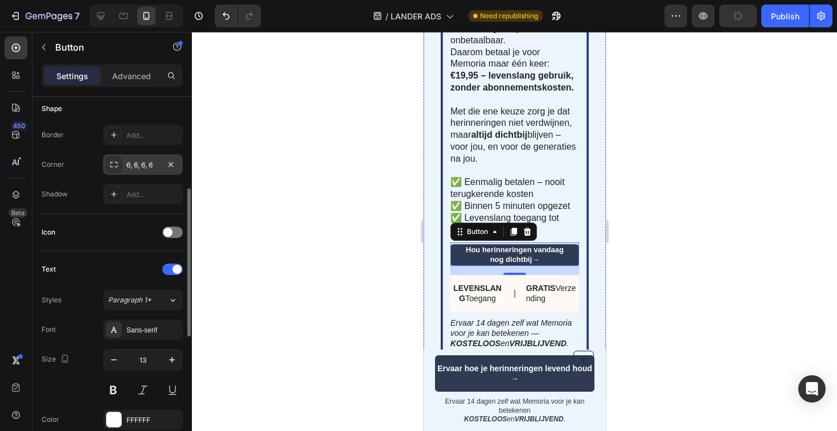
click at [142, 163] on div "6, 6, 6, 6" at bounding box center [142, 165] width 33 height 10
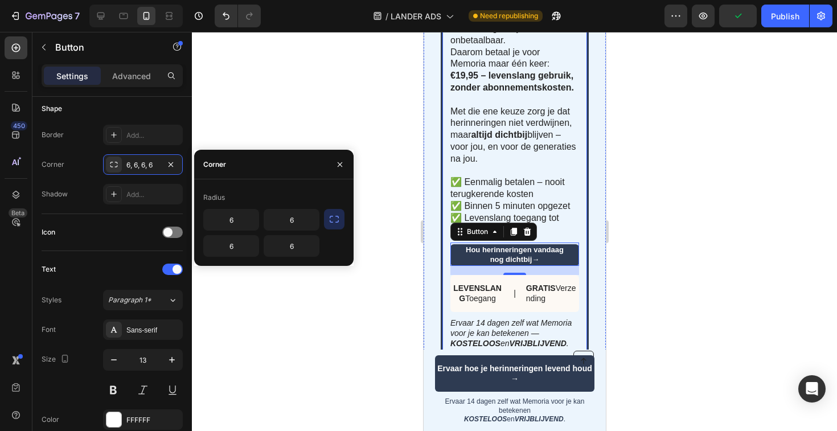
click at [351, 114] on div at bounding box center [514, 231] width 645 height 399
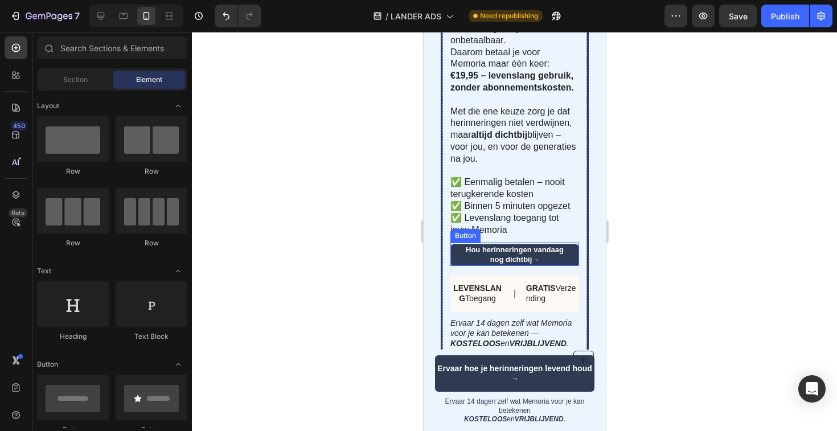
click at [451, 244] on link "Hou herinneringen vandaag nog dichtbij→" at bounding box center [514, 255] width 129 height 22
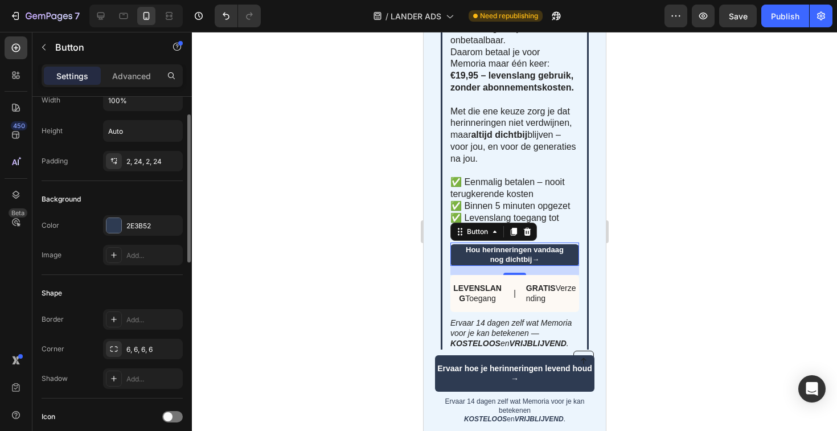
scroll to position [0, 0]
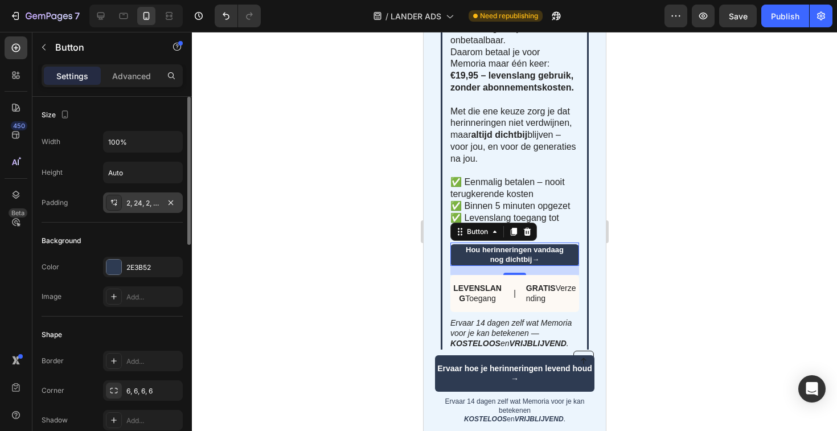
click at [140, 201] on div "2, 24, 2, 24" at bounding box center [142, 203] width 33 height 10
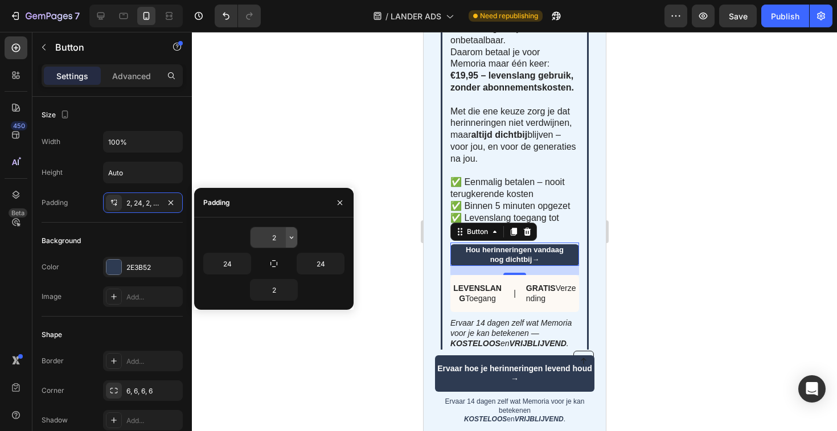
click at [287, 236] on icon "button" at bounding box center [291, 237] width 9 height 9
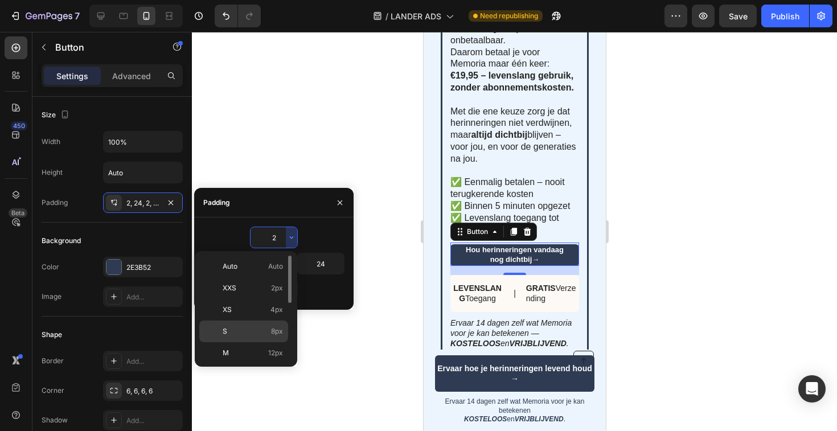
click at [247, 330] on p "S 8px" at bounding box center [253, 331] width 60 height 10
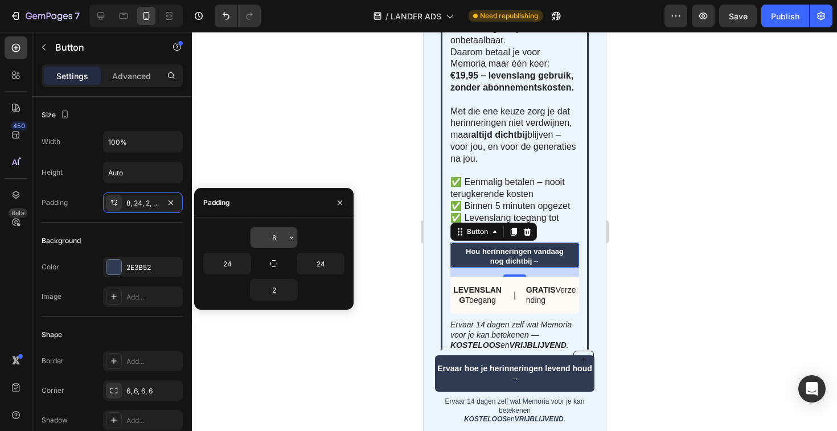
click at [288, 241] on icon "button" at bounding box center [291, 237] width 9 height 9
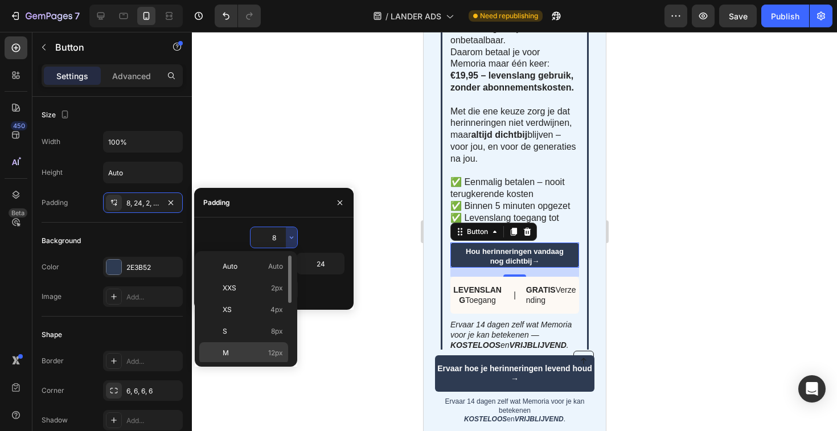
click at [252, 354] on p "M 12px" at bounding box center [253, 353] width 60 height 10
type input "12"
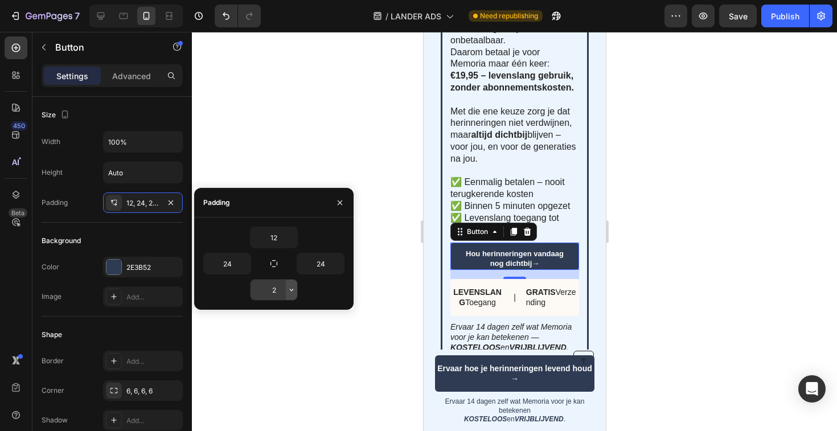
click at [291, 289] on icon "button" at bounding box center [291, 289] width 9 height 9
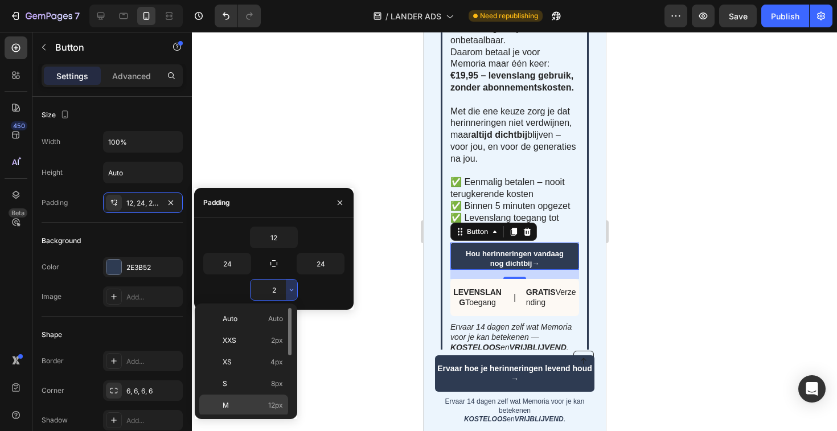
click at [247, 400] on div "M 12px" at bounding box center [243, 406] width 89 height 22
type input "12"
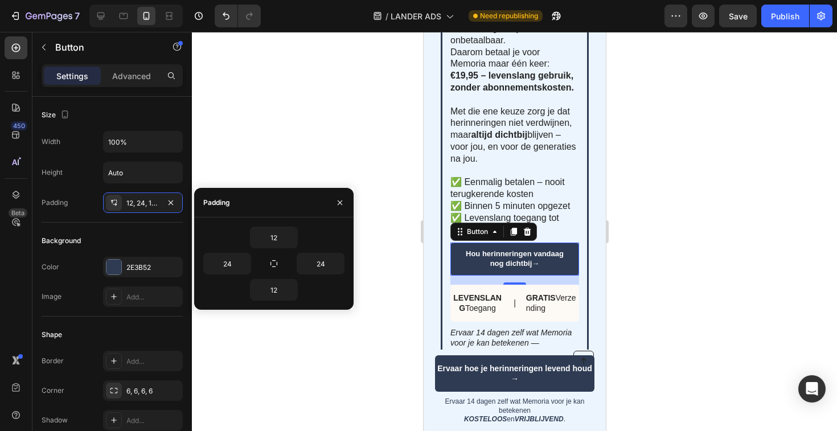
click at [351, 150] on div at bounding box center [514, 231] width 645 height 399
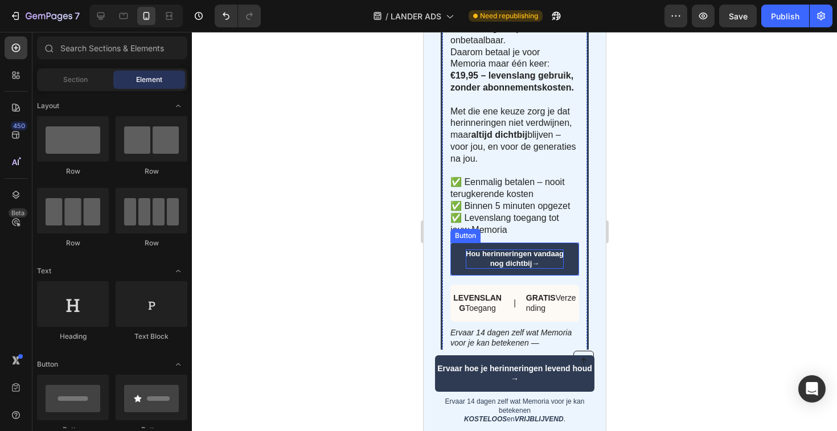
click at [552, 249] on p "Hou herinneringen vandaag nog dichtbij→" at bounding box center [514, 258] width 98 height 19
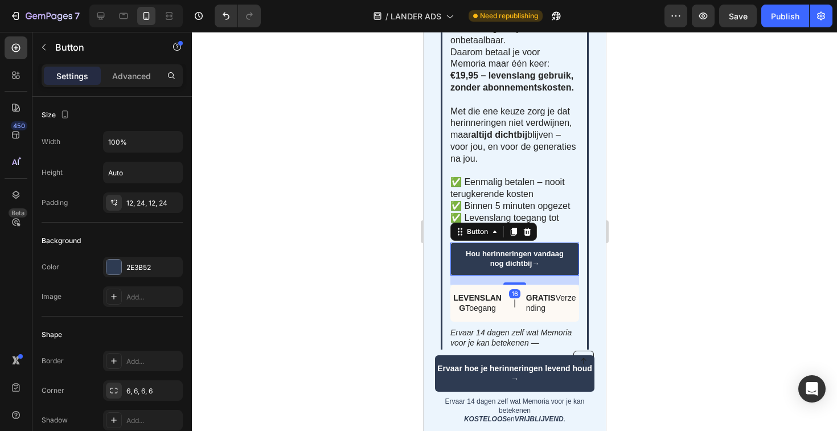
click at [564, 249] on link "Hou herinneringen vandaag nog dichtbij→" at bounding box center [514, 259] width 129 height 33
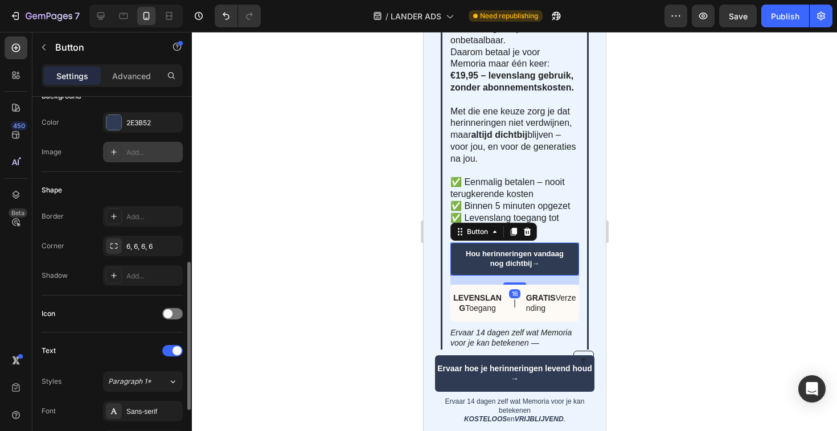
scroll to position [220, 0]
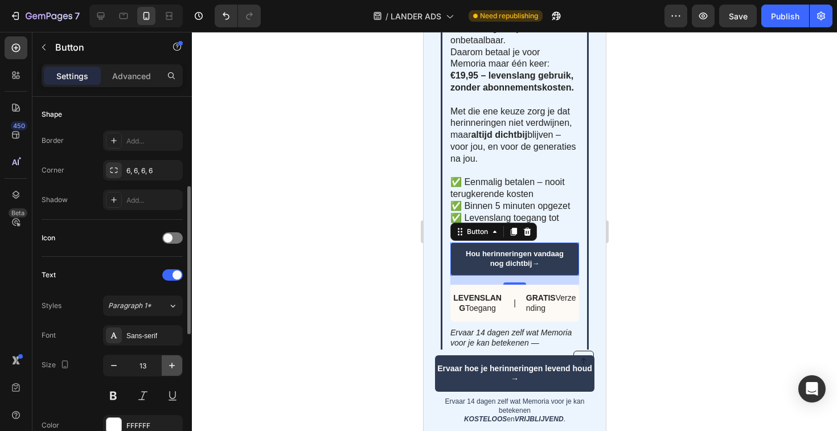
click at [171, 365] on icon "button" at bounding box center [172, 366] width 6 height 6
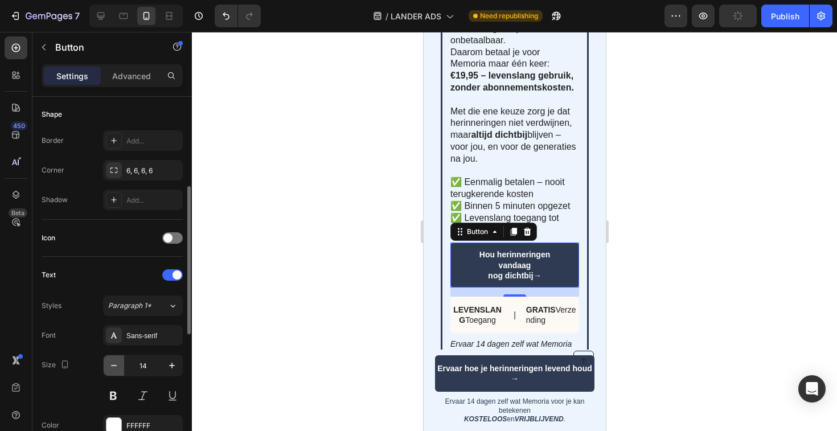
click at [114, 365] on icon "button" at bounding box center [113, 365] width 11 height 11
type input "13"
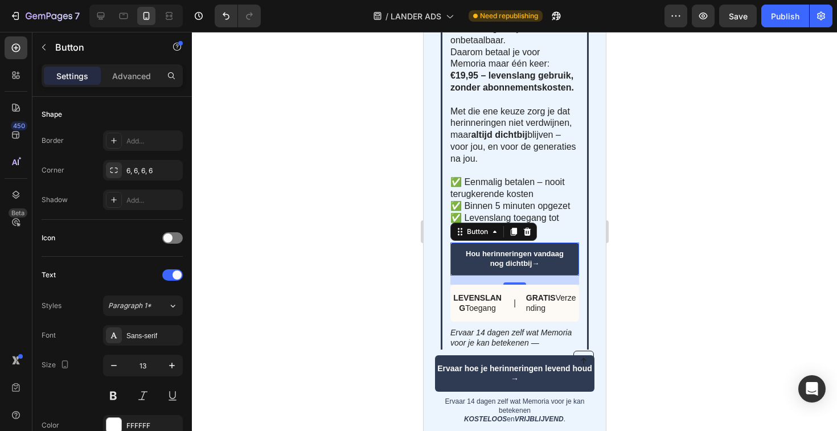
click at [333, 232] on div at bounding box center [514, 231] width 645 height 399
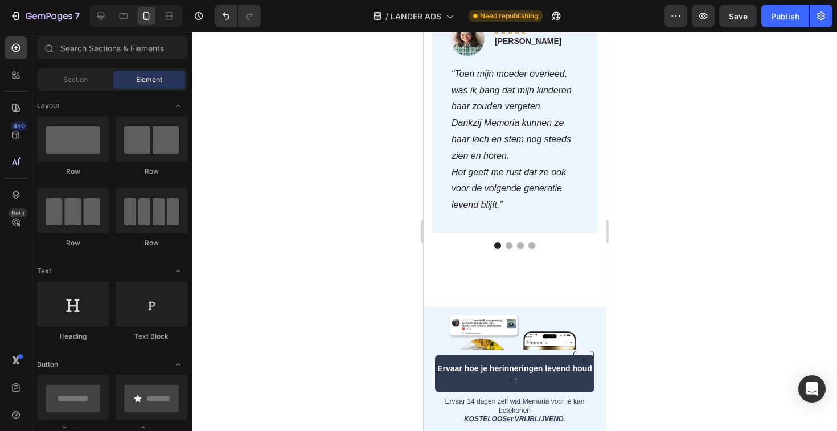
scroll to position [2630, 0]
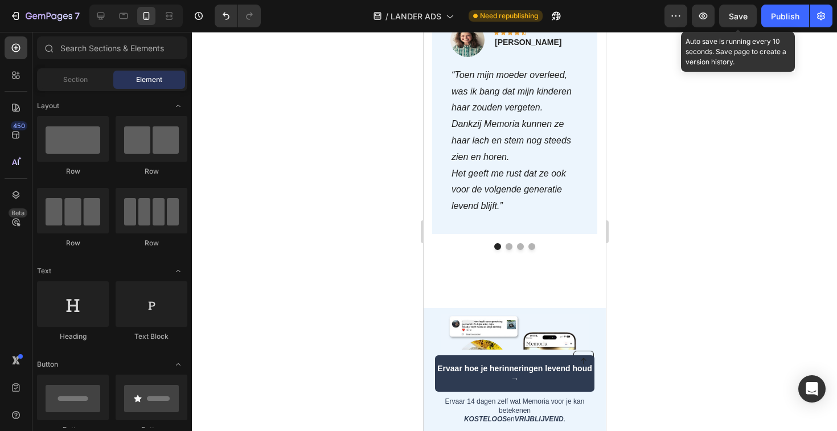
click at [732, 14] on span "Save" at bounding box center [738, 16] width 19 height 10
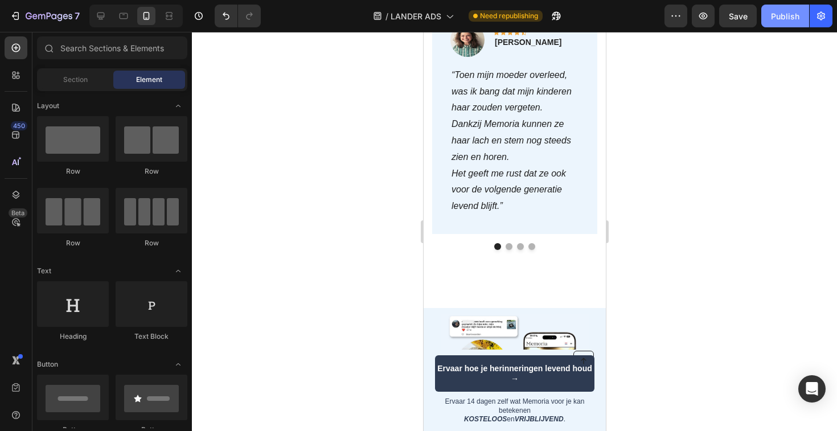
click at [786, 22] on div "Publish" at bounding box center [785, 16] width 28 height 12
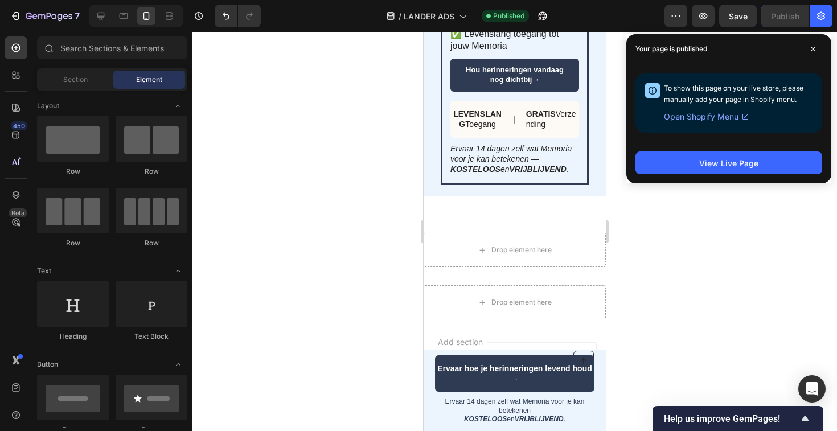
scroll to position [3381, 0]
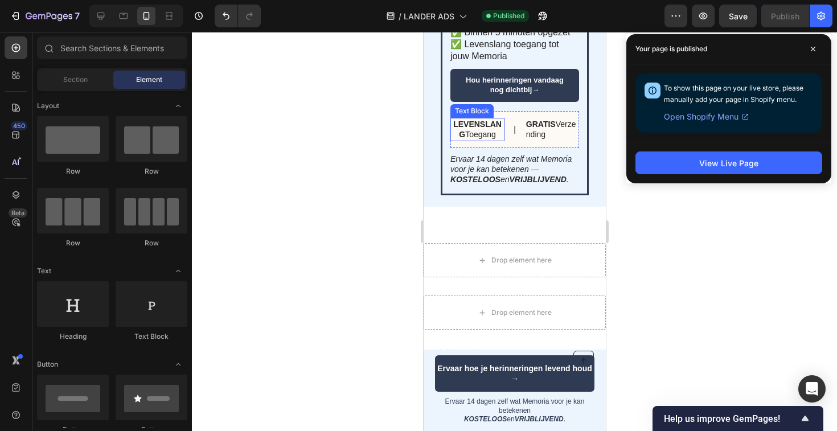
click at [481, 119] on p "LEVENSLANG Toegang" at bounding box center [477, 129] width 52 height 21
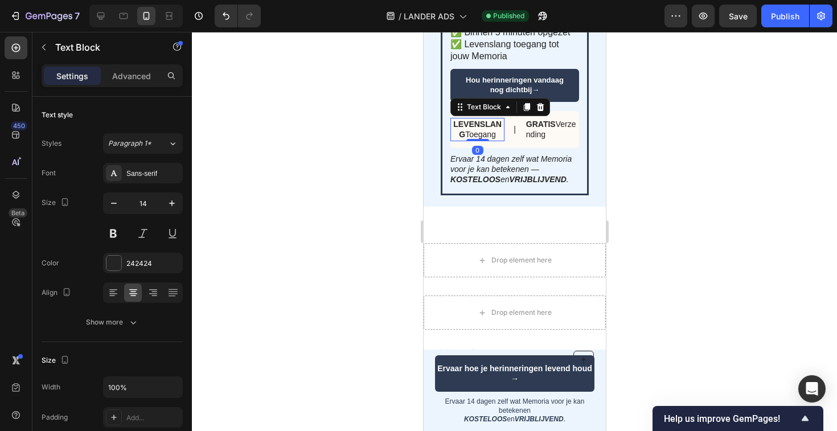
click at [481, 119] on p "LEVENSLANG Toegang" at bounding box center [477, 129] width 52 height 21
click at [464, 119] on p "LEVENSLANG Toegang" at bounding box center [477, 129] width 52 height 21
click at [119, 203] on icon "button" at bounding box center [113, 203] width 11 height 11
type input "13"
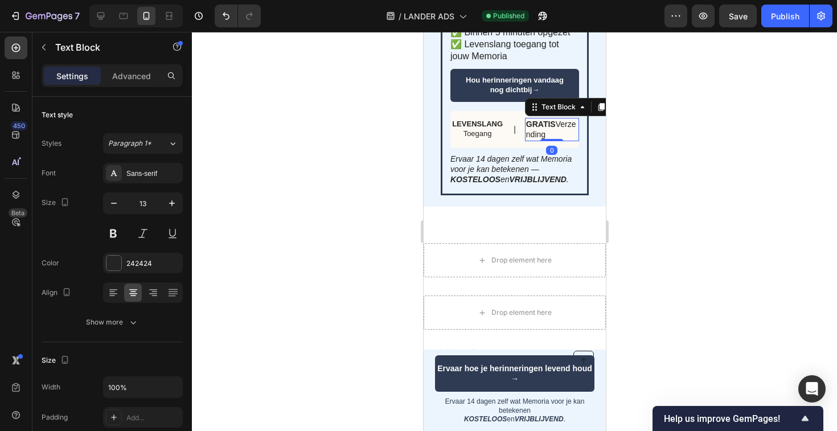
click at [557, 119] on p "GRATIS Verzending" at bounding box center [552, 129] width 52 height 21
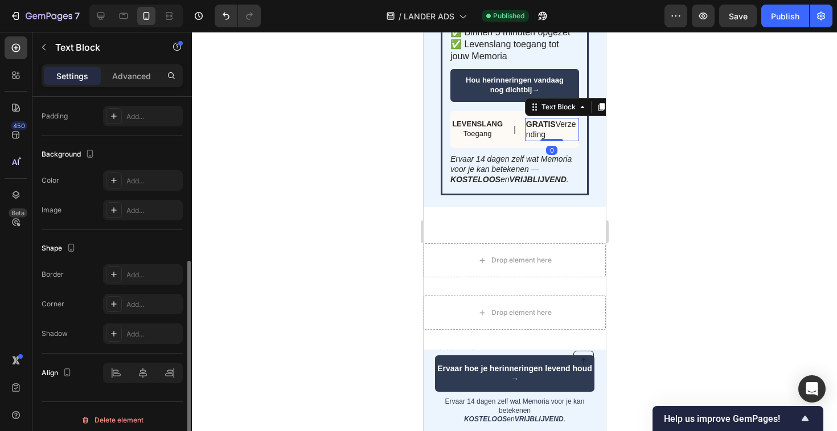
scroll to position [0, 0]
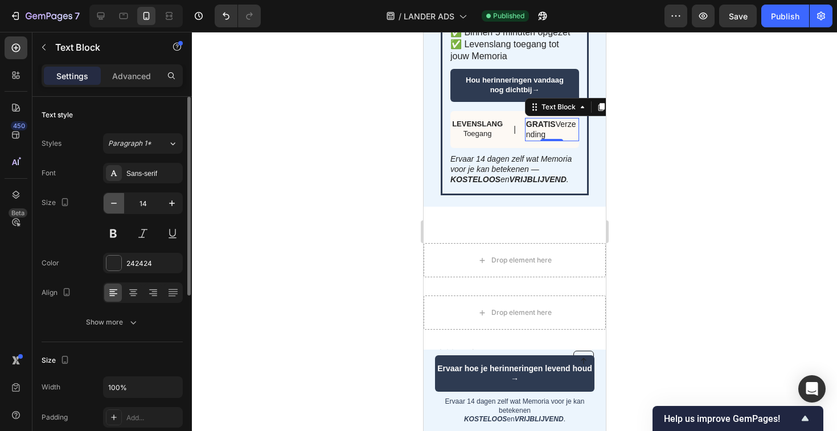
click at [114, 199] on icon "button" at bounding box center [113, 203] width 11 height 11
type input "13"
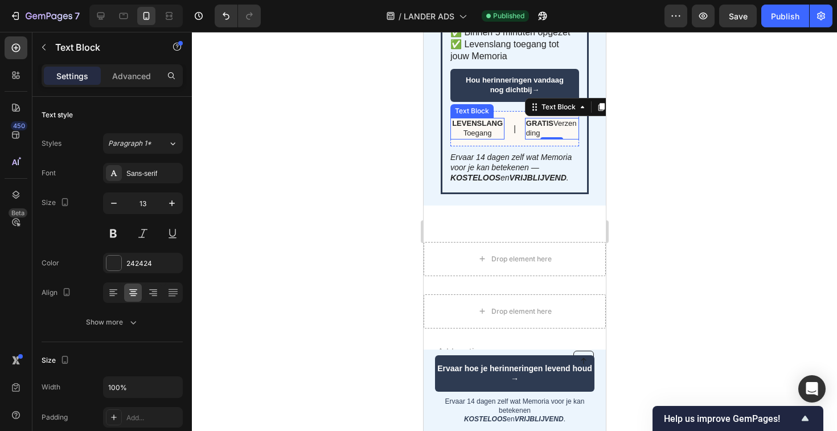
click at [481, 119] on strong "LEVENSLANG" at bounding box center [477, 123] width 51 height 9
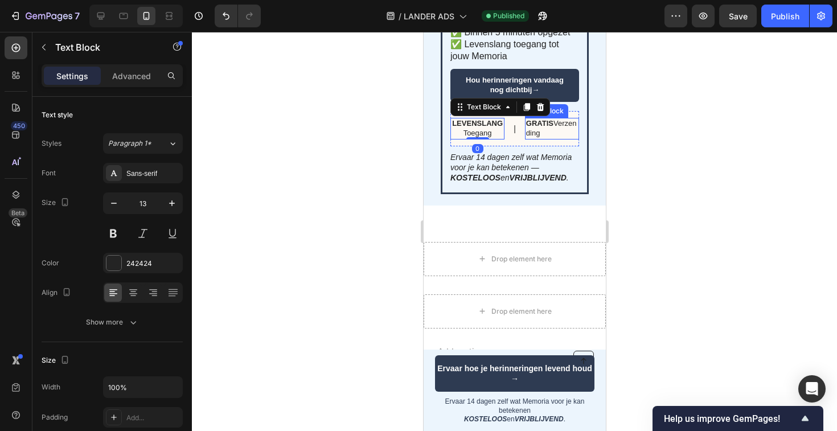
click at [555, 119] on p "GRATIS Verzending" at bounding box center [552, 128] width 52 height 19
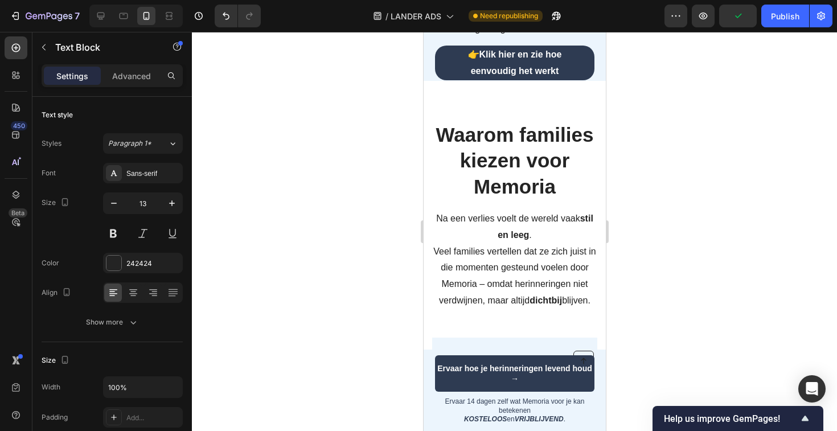
scroll to position [2331, 0]
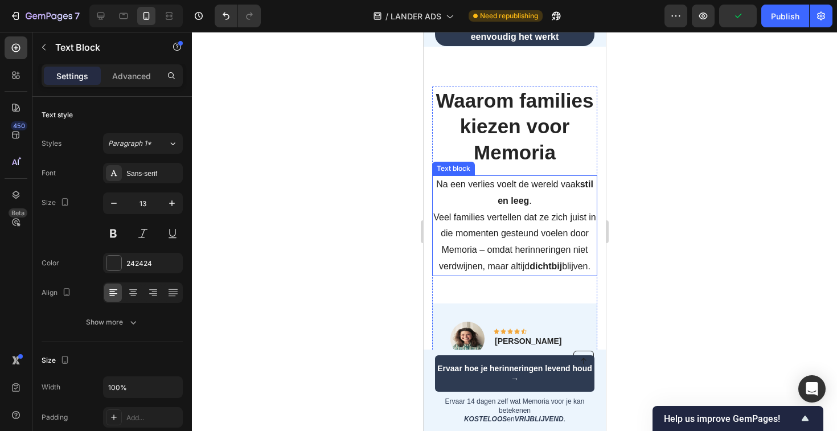
click at [547, 214] on p "Na een verlies voelt de wereld vaak stil en leeg . Veel families vertellen dat …" at bounding box center [514, 226] width 163 height 99
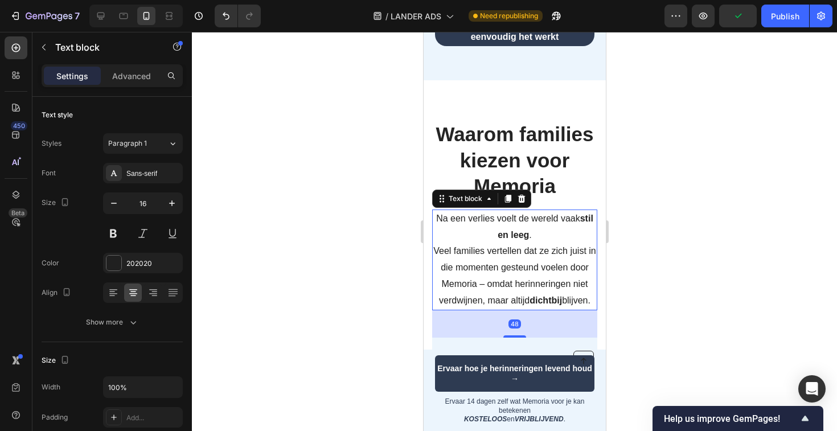
click at [547, 214] on p "Na een verlies voelt de wereld vaak stil en leeg . Veel families vertellen dat …" at bounding box center [514, 260] width 163 height 99
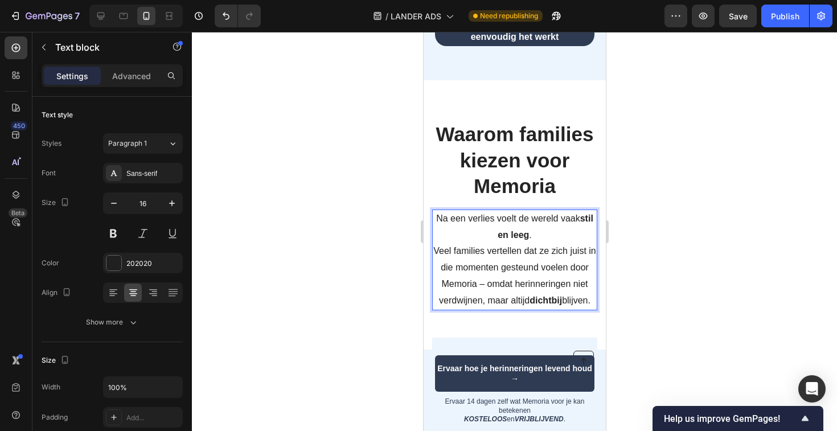
click at [584, 214] on strong "stil en leeg" at bounding box center [545, 227] width 96 height 26
click at [583, 214] on strong "stil en leeg" at bounding box center [545, 227] width 96 height 26
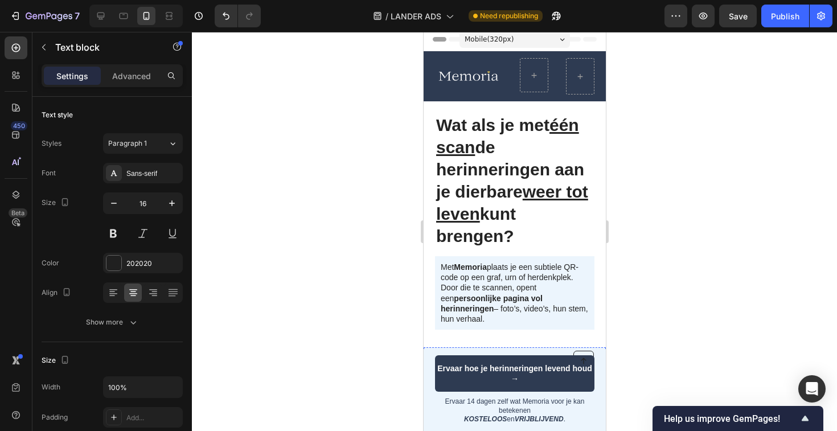
scroll to position [0, 0]
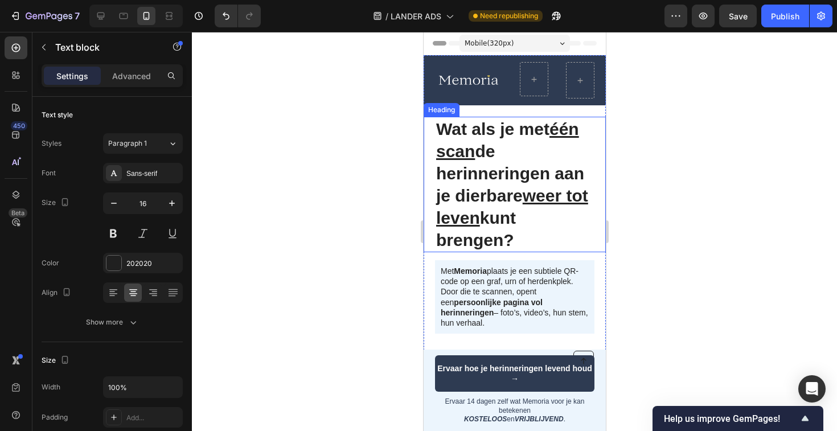
click at [527, 181] on strong "Wat als je met één scan de herinneringen aan je dierbare weer tot leven kunt br…" at bounding box center [512, 185] width 152 height 130
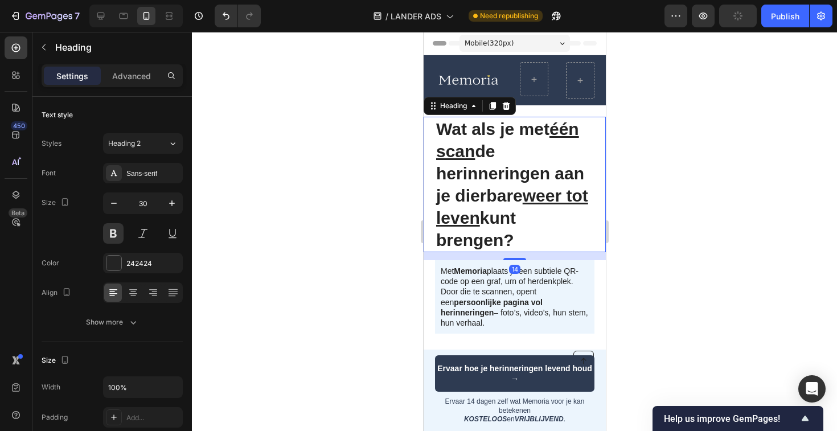
click at [524, 240] on h1 "Wat als je met één scan de herinneringen aan je dierbare weer tot leven kunt br…" at bounding box center [513, 185] width 159 height 136
drag, startPoint x: 524, startPoint y: 240, endPoint x: 440, endPoint y: 128, distance: 140.7
click at [440, 127] on p "Wat als je met één scan de herinneringen aan je dierbare weer tot leven kunt br…" at bounding box center [514, 184] width 157 height 133
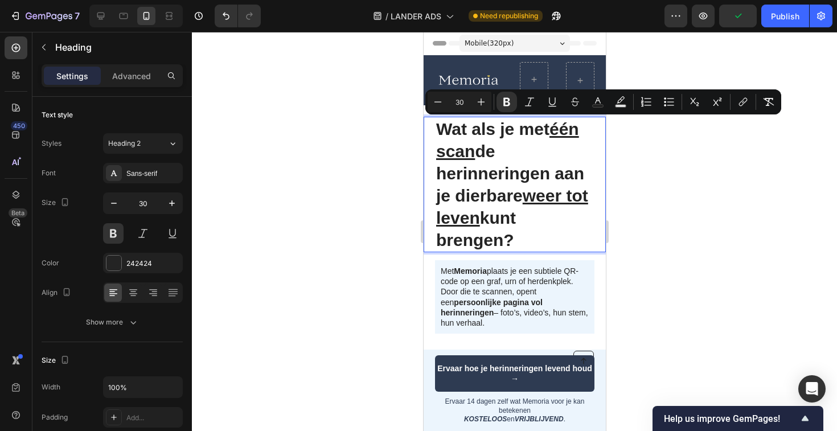
copy strong "Wat als je met één scan de herinneringen aan je dierbare weer tot leven kunt br…"
click at [262, 136] on div at bounding box center [514, 231] width 645 height 399
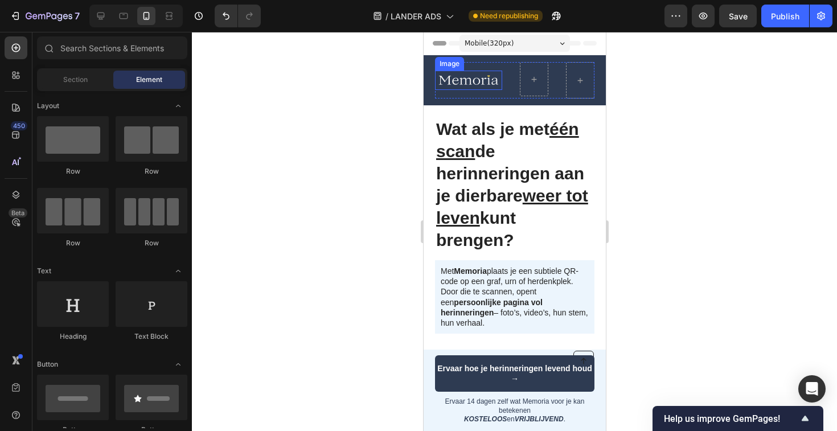
click at [473, 84] on img at bounding box center [467, 81] width 67 height 20
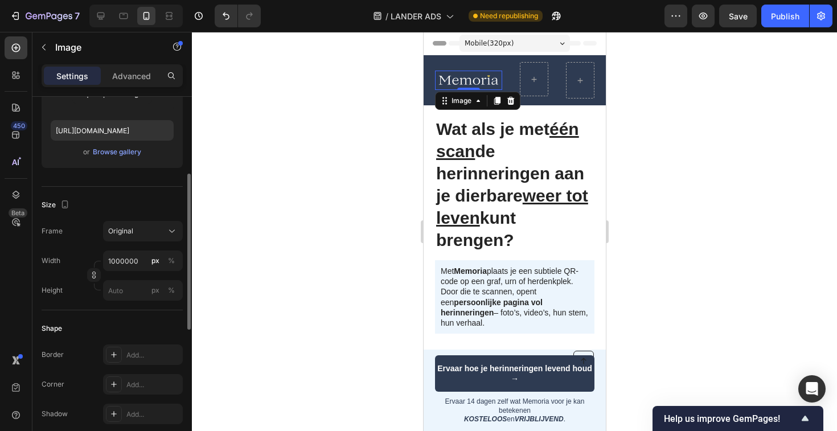
scroll to position [185, 0]
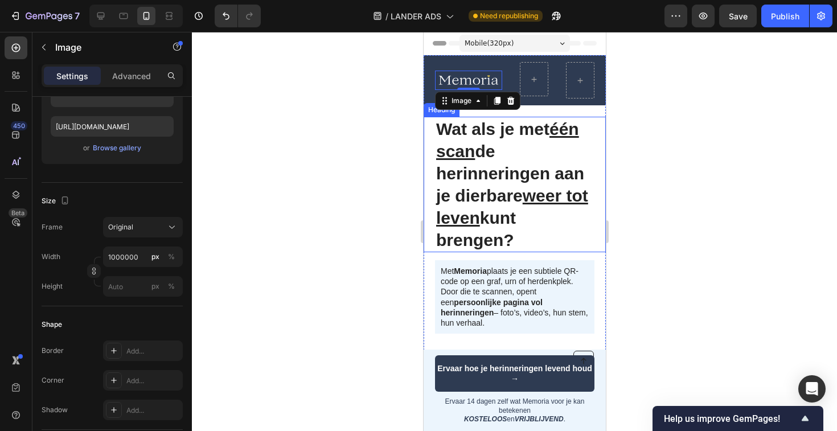
click at [267, 216] on div at bounding box center [514, 231] width 645 height 399
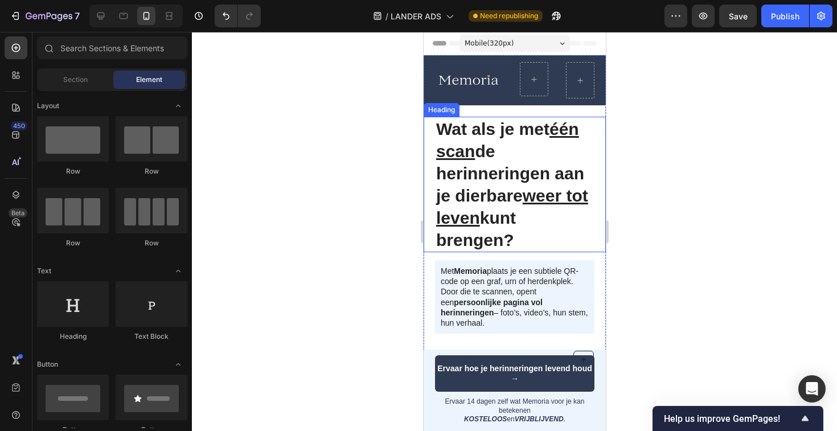
click at [347, 214] on div at bounding box center [514, 231] width 645 height 399
click at [495, 167] on strong "Wat als je met één scan de herinneringen aan je dierbare weer tot leven kunt br…" at bounding box center [512, 185] width 152 height 130
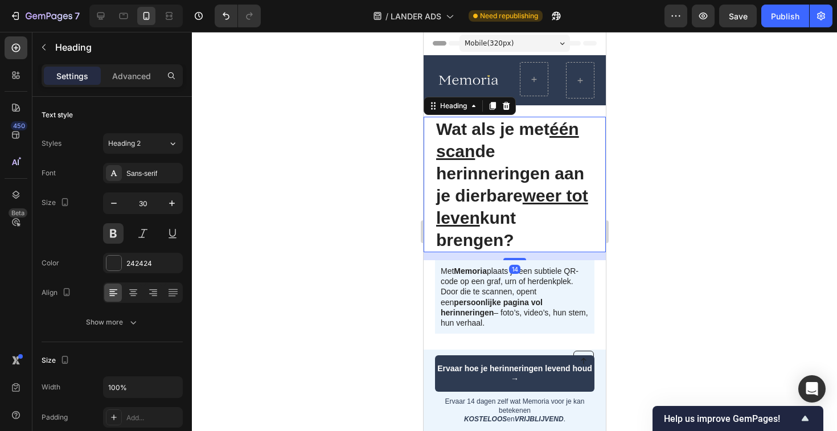
click at [495, 167] on strong "Wat als je met één scan de herinneringen aan je dierbare weer tot leven kunt br…" at bounding box center [512, 185] width 152 height 130
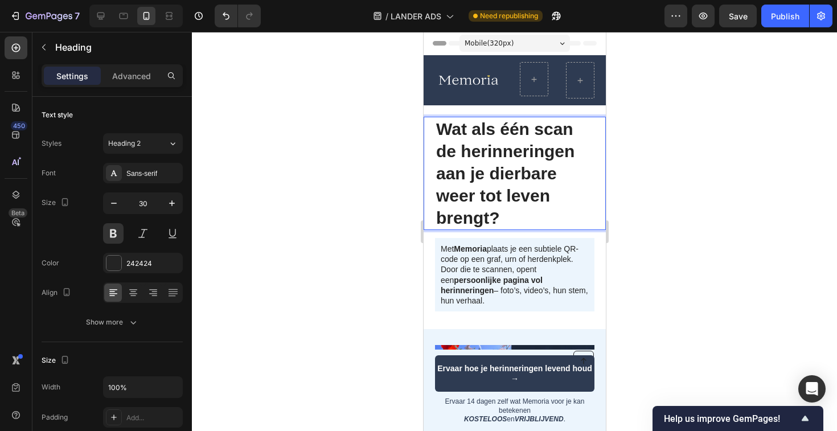
click at [513, 129] on strong "Wat als één scan de herinneringen aan je dierbare weer tot leven brengt?" at bounding box center [505, 174] width 138 height 108
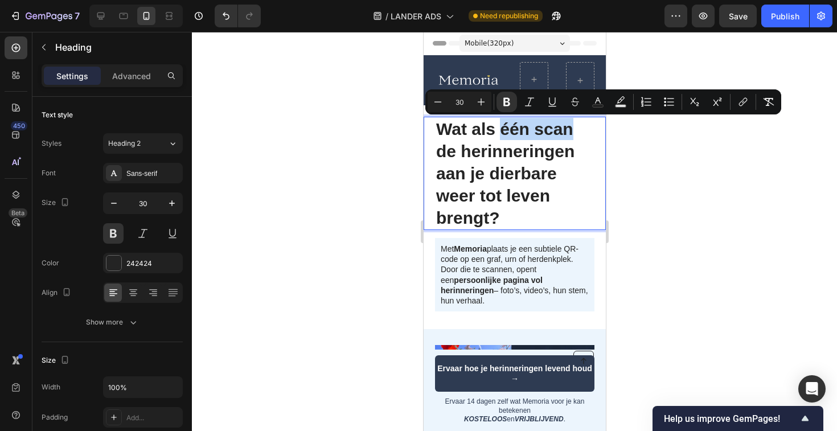
drag, startPoint x: 513, startPoint y: 129, endPoint x: 541, endPoint y: 129, distance: 28.5
click at [541, 129] on strong "Wat als één scan de herinneringen aan je dierbare weer tot leven brengt?" at bounding box center [505, 174] width 138 height 108
click at [555, 102] on icon "Editor contextual toolbar" at bounding box center [552, 101] width 11 height 11
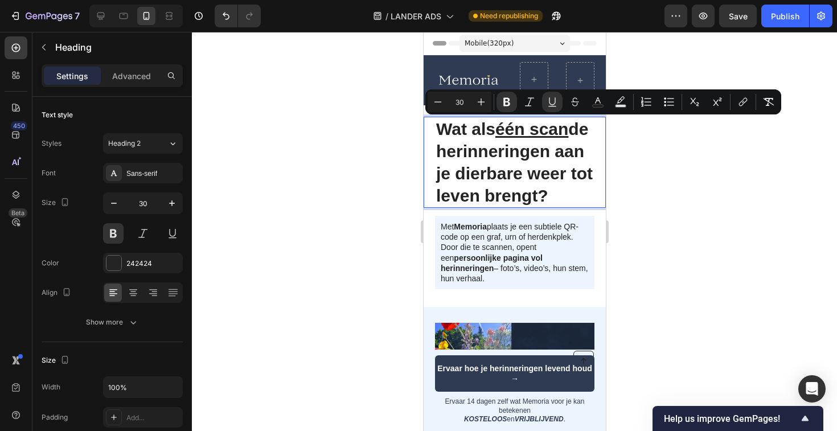
click at [494, 199] on strong "Wat als één scan de herinneringen aan je dierbare weer tot leven brengt?" at bounding box center [514, 162] width 157 height 85
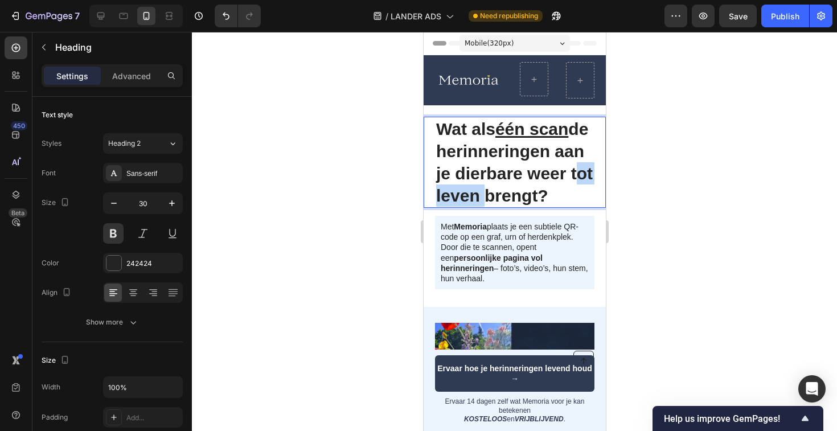
drag, startPoint x: 494, startPoint y: 199, endPoint x: 527, endPoint y: 199, distance: 33.0
click at [527, 199] on strong "Wat als één scan de herinneringen aan je dierbare weer tot leven brengt?" at bounding box center [514, 162] width 157 height 85
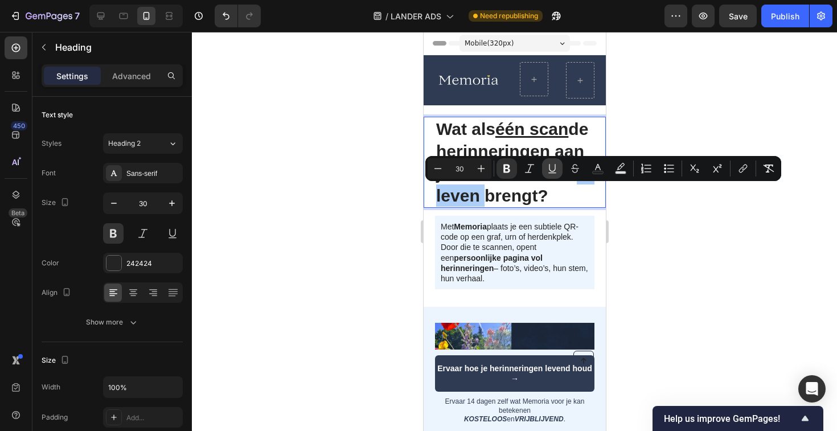
click at [554, 171] on icon "Editor contextual toolbar" at bounding box center [552, 168] width 11 height 11
drag, startPoint x: 671, startPoint y: 274, endPoint x: 164, endPoint y: 181, distance: 515.8
click at [671, 274] on div at bounding box center [514, 231] width 645 height 399
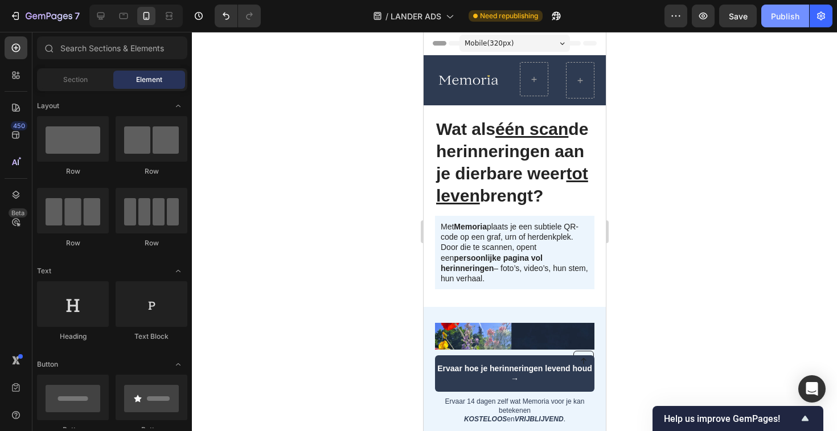
click at [777, 17] on div "Publish" at bounding box center [785, 16] width 28 height 12
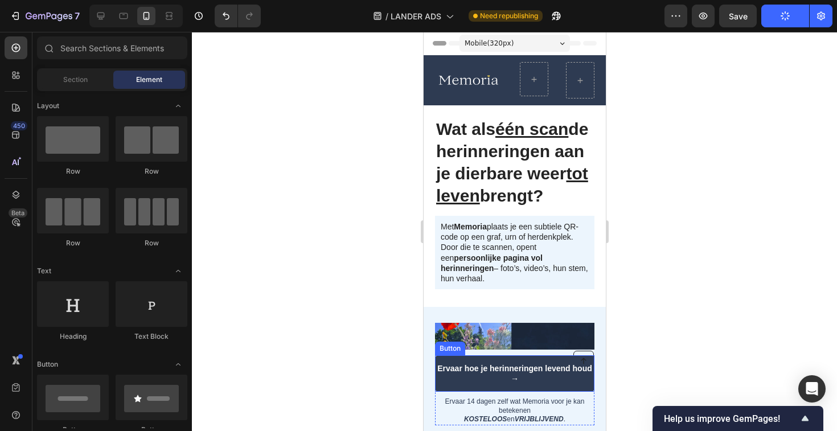
click at [511, 360] on link "Ervaar hoe je herinneringen levend houd →" at bounding box center [513, 373] width 159 height 36
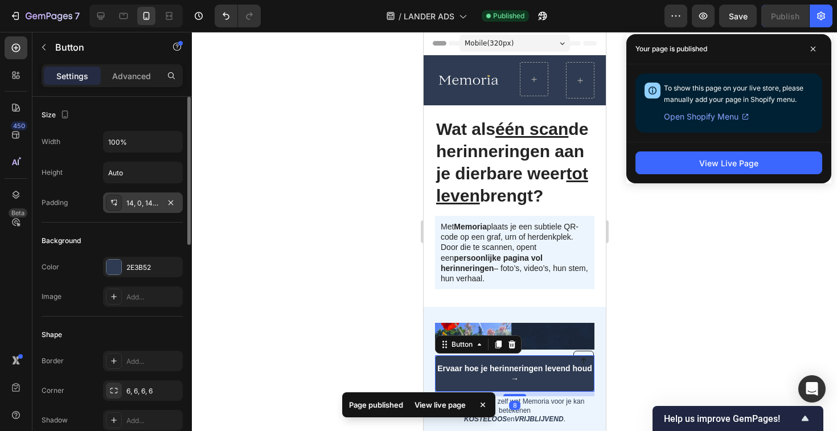
click at [146, 202] on div "14, 0, 14, 0" at bounding box center [142, 203] width 33 height 10
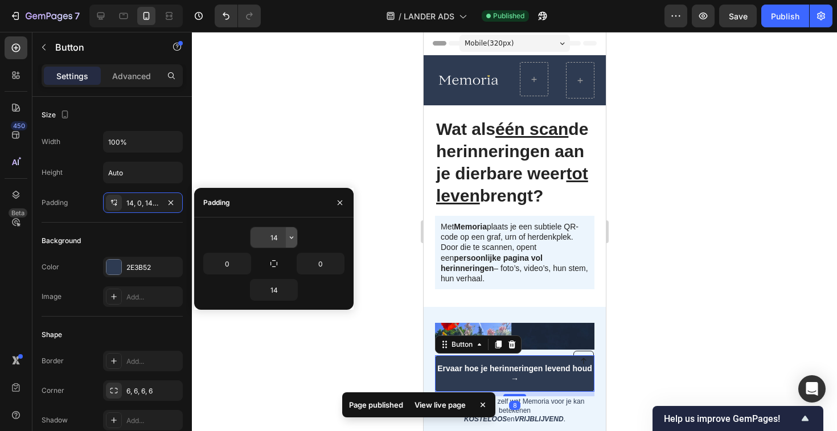
click at [291, 240] on icon "button" at bounding box center [291, 237] width 9 height 9
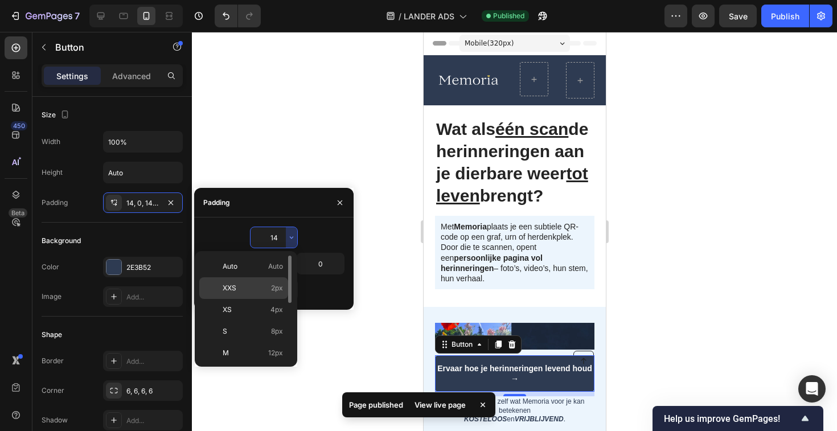
click at [245, 285] on p "XXS 2px" at bounding box center [253, 288] width 60 height 10
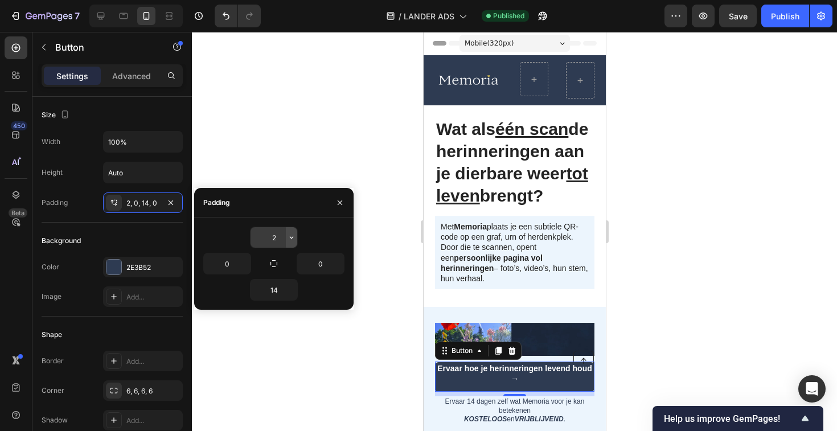
click at [292, 242] on button "button" at bounding box center [291, 237] width 11 height 21
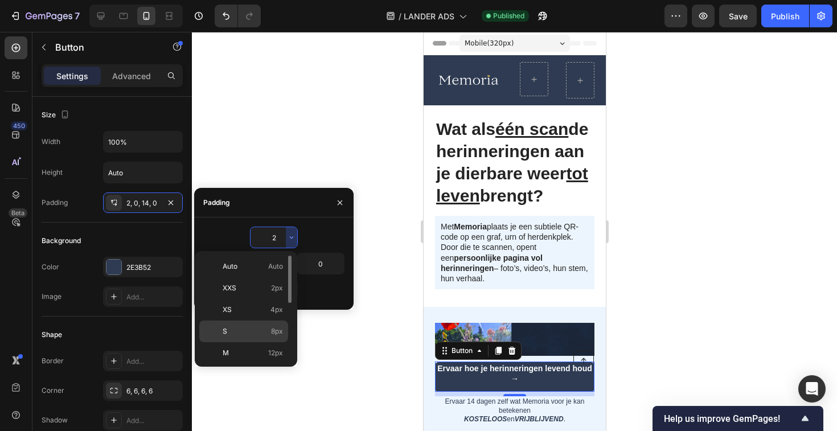
click at [253, 327] on p "S 8px" at bounding box center [253, 331] width 60 height 10
type input "8"
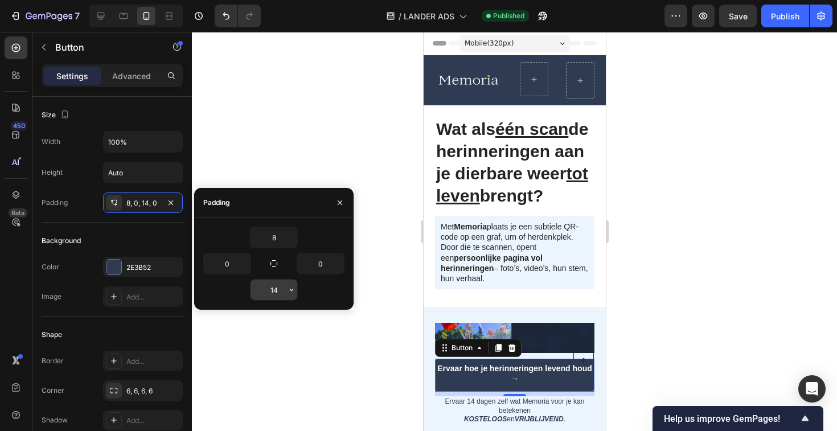
click at [291, 295] on button "button" at bounding box center [291, 290] width 11 height 21
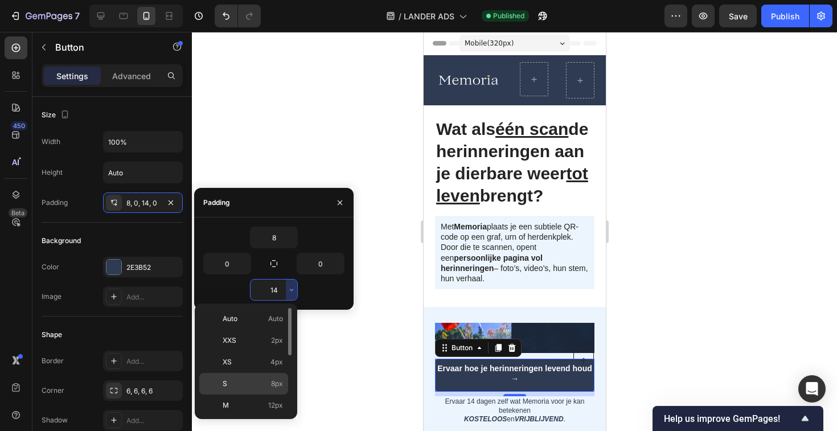
click at [253, 380] on p "S 8px" at bounding box center [253, 384] width 60 height 10
type input "8"
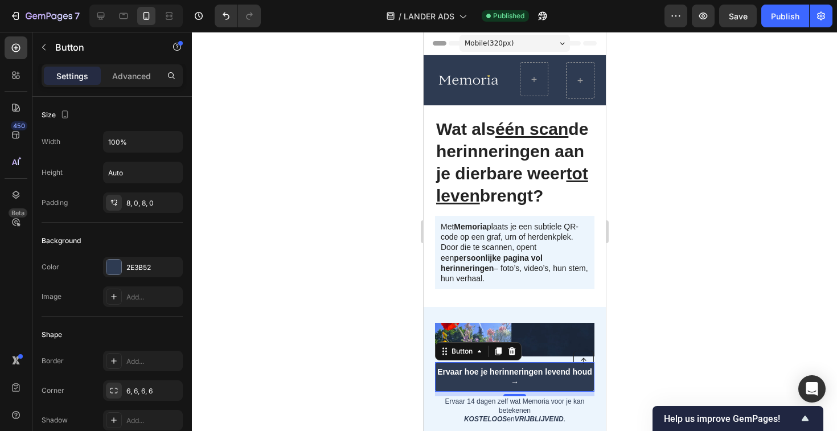
click at [379, 370] on div at bounding box center [514, 231] width 645 height 399
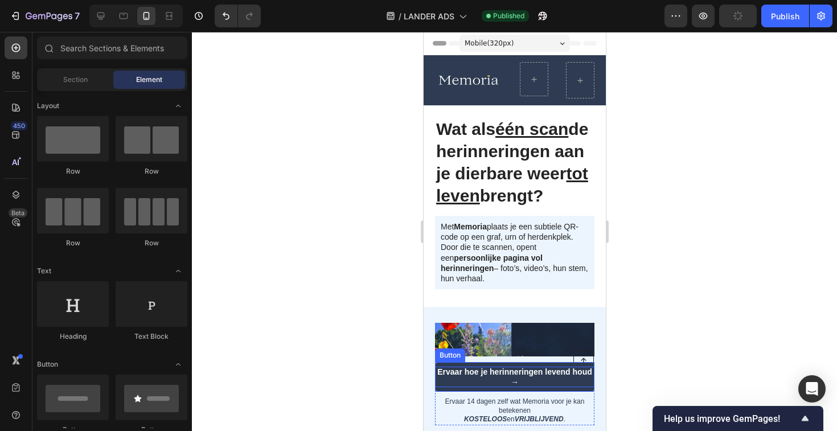
click at [565, 380] on p "Ervaar hoe je herinneringen levend houd →" at bounding box center [513, 377] width 159 height 21
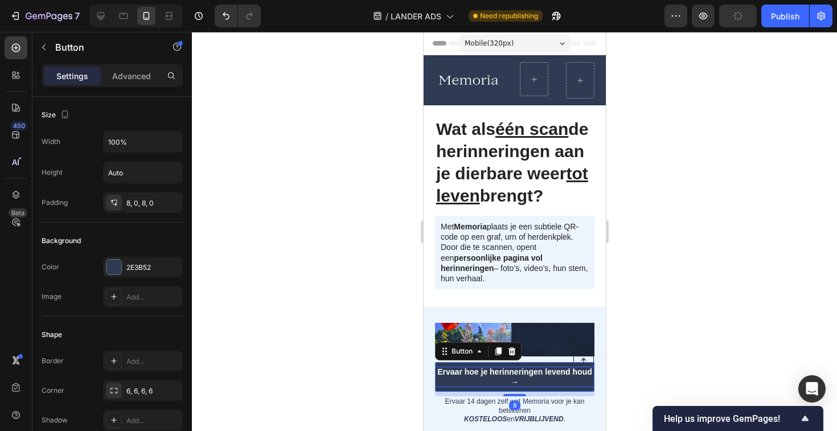
click at [565, 380] on p "Ervaar hoe je herinneringen levend houd →" at bounding box center [513, 377] width 159 height 21
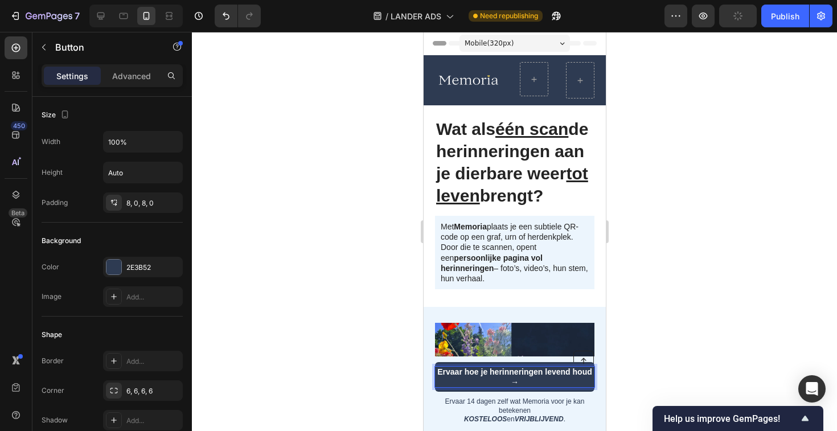
click at [565, 380] on p "Ervaar hoe je herinneringen levend houd →" at bounding box center [513, 377] width 159 height 21
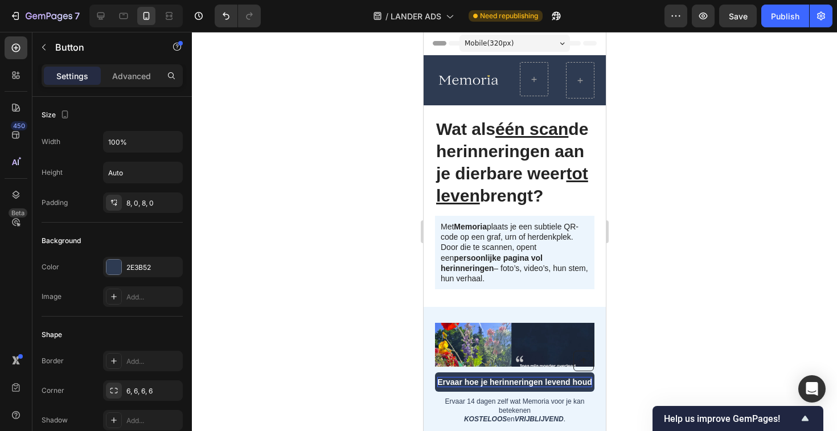
click at [683, 363] on div at bounding box center [514, 231] width 645 height 399
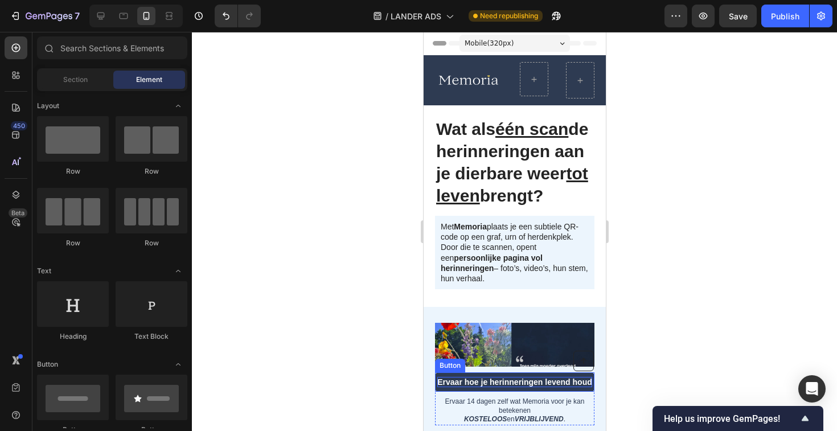
click at [510, 374] on link "Ervaar hoe je herinneringen levend houd" at bounding box center [513, 381] width 159 height 19
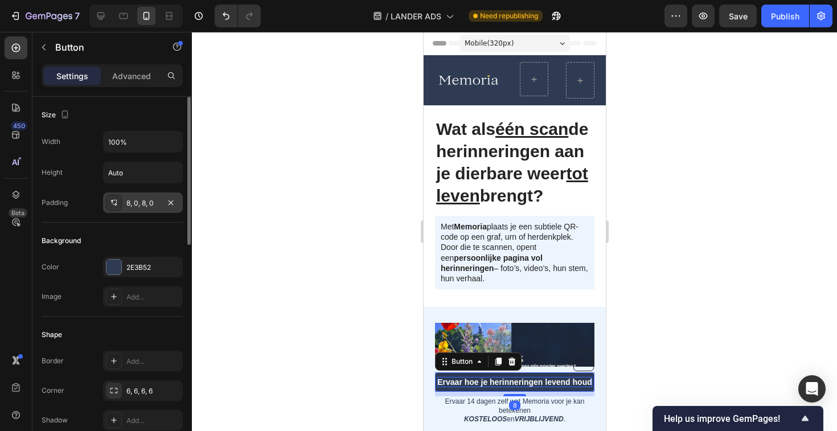
click at [146, 206] on div "8, 0, 8, 0" at bounding box center [142, 203] width 33 height 10
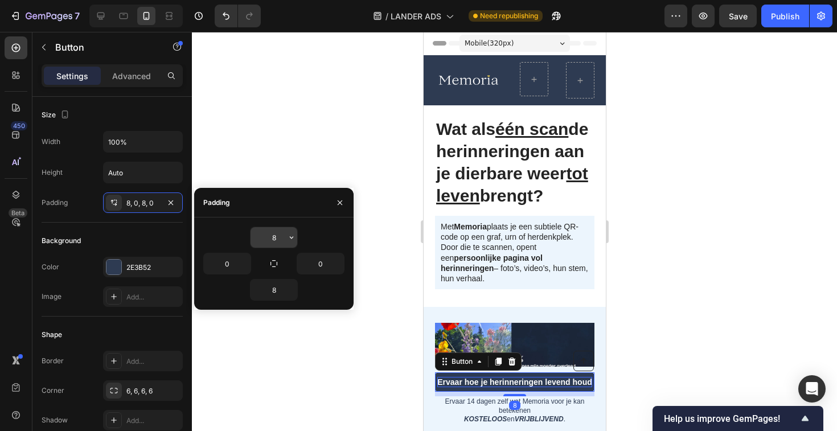
click at [294, 239] on icon "button" at bounding box center [291, 237] width 9 height 9
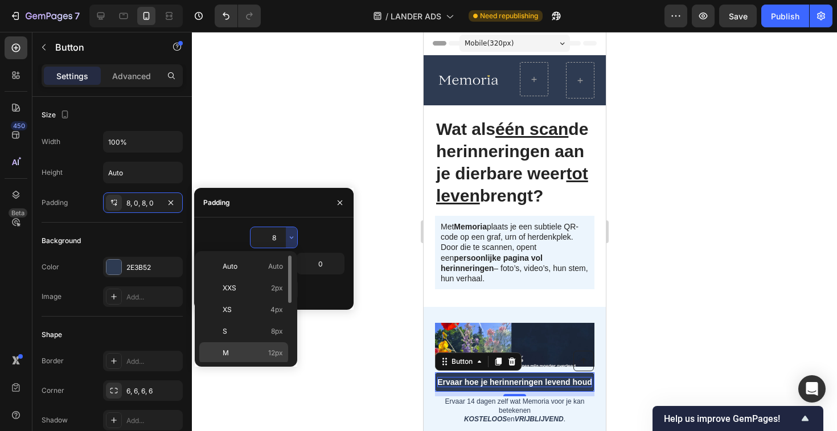
click at [247, 356] on p "M 12px" at bounding box center [253, 353] width 60 height 10
type input "12"
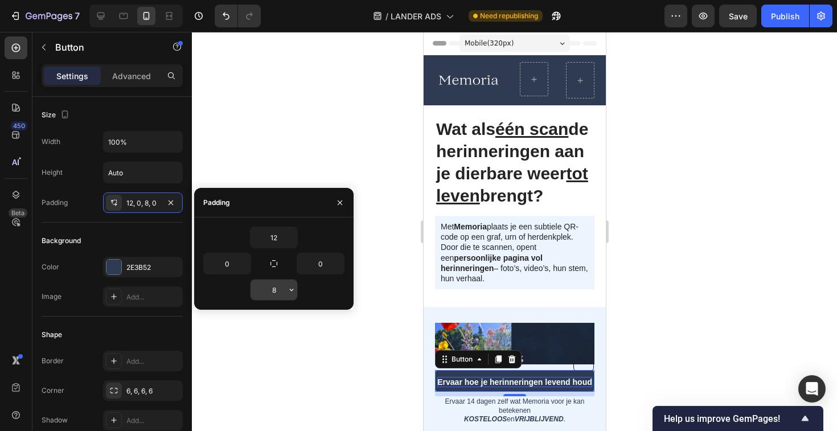
click at [293, 294] on icon "button" at bounding box center [291, 289] width 9 height 9
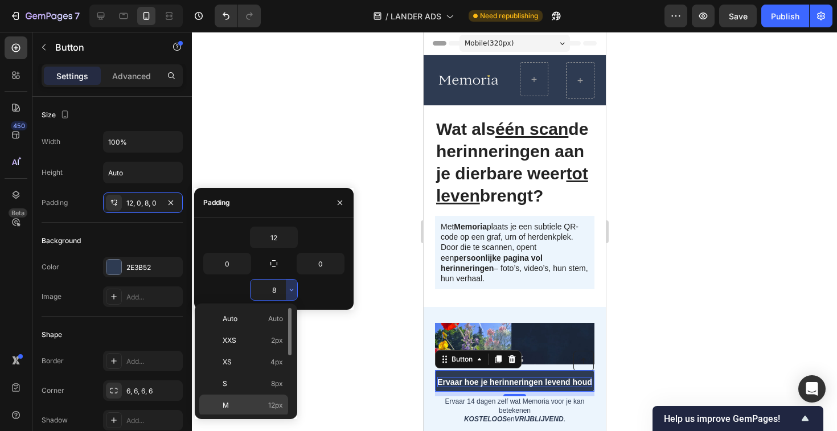
click at [261, 410] on p "M 12px" at bounding box center [253, 405] width 60 height 10
type input "12"
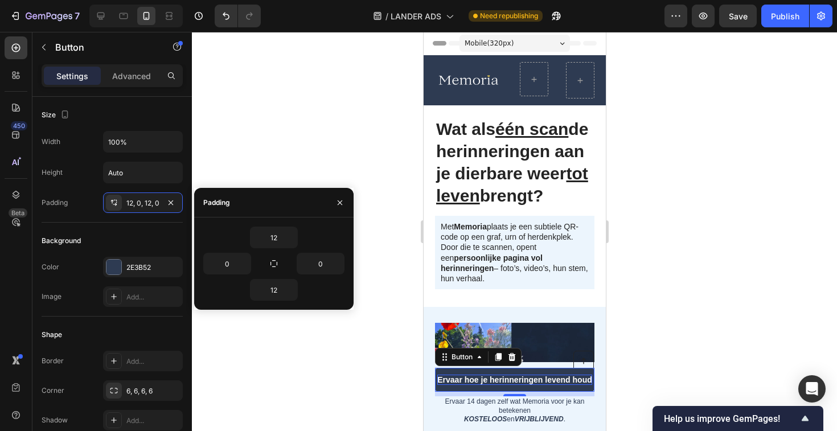
click at [699, 309] on div at bounding box center [514, 231] width 645 height 399
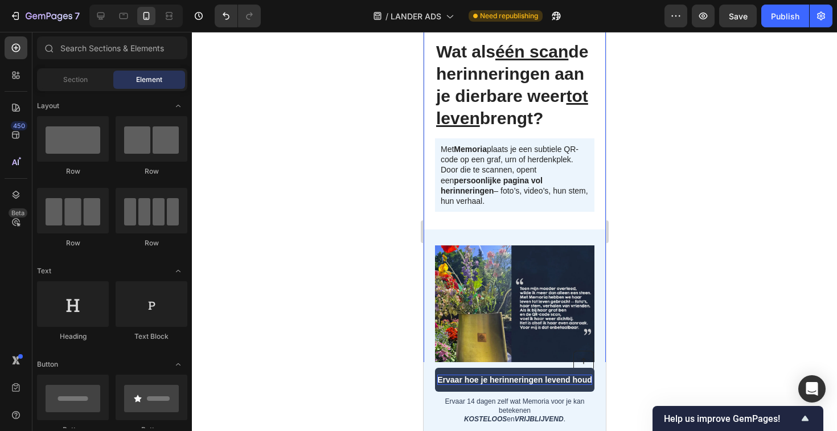
scroll to position [78, 0]
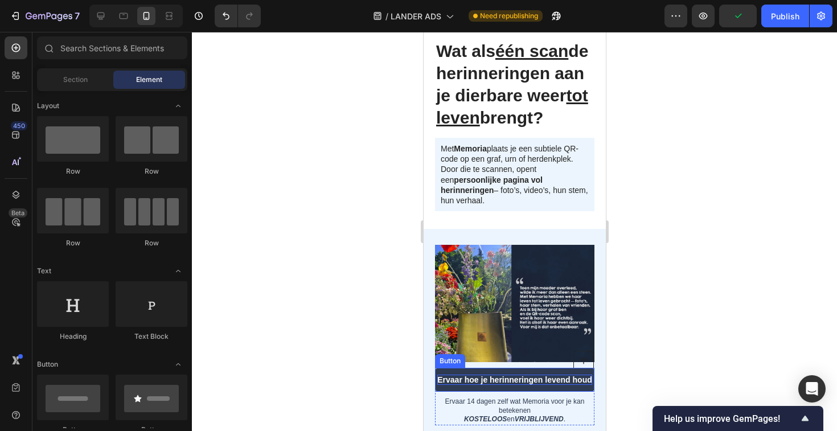
click at [512, 381] on p "Ervaar hoe je herinneringen levend houd" at bounding box center [514, 380] width 155 height 10
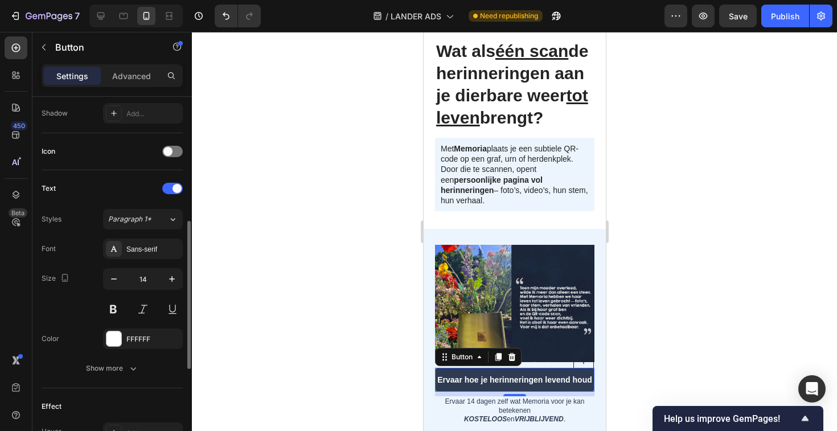
scroll to position [335, 0]
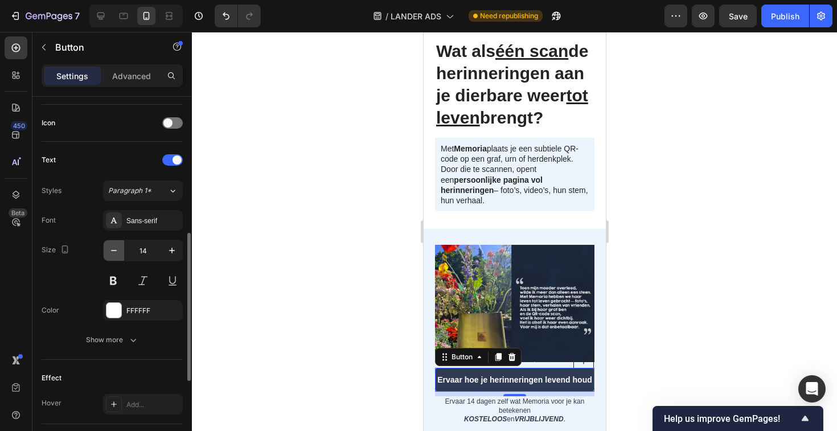
click at [118, 249] on icon "button" at bounding box center [113, 250] width 11 height 11
click at [170, 250] on icon "button" at bounding box center [171, 250] width 11 height 11
type input "13"
type input "14"
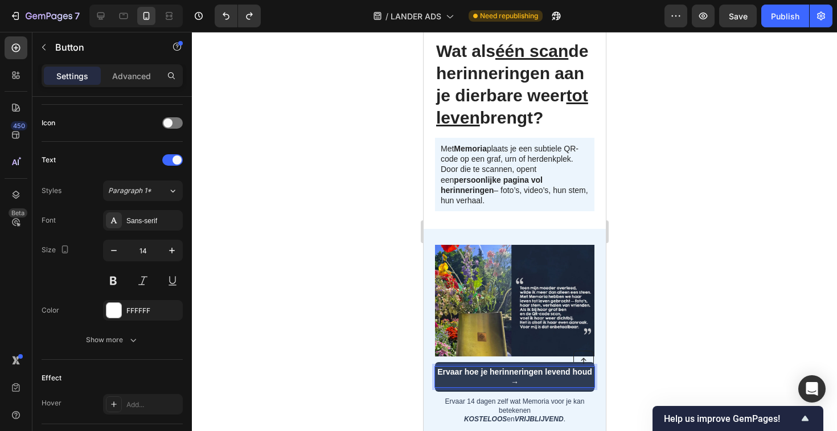
click at [411, 380] on div at bounding box center [514, 231] width 645 height 399
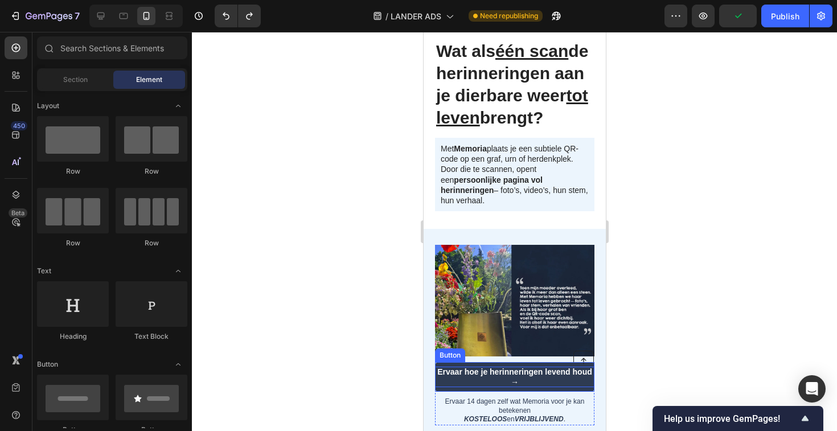
click at [438, 388] on link "Ervaar hoe je herinneringen levend houd →" at bounding box center [513, 377] width 159 height 30
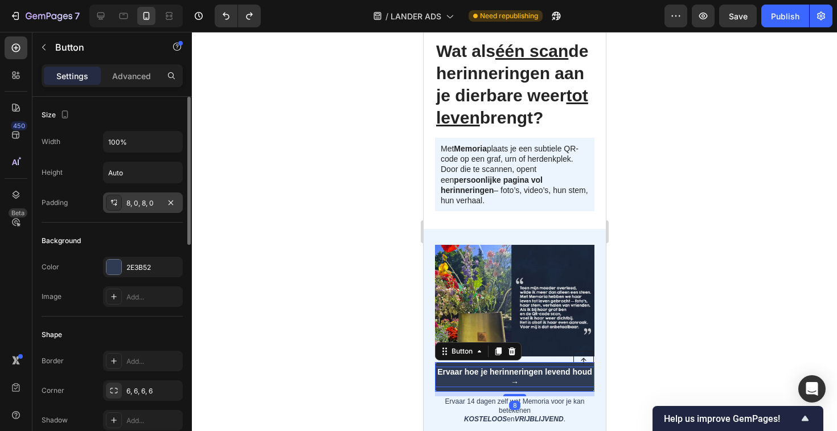
click at [146, 205] on div "8, 0, 8, 0" at bounding box center [142, 203] width 33 height 10
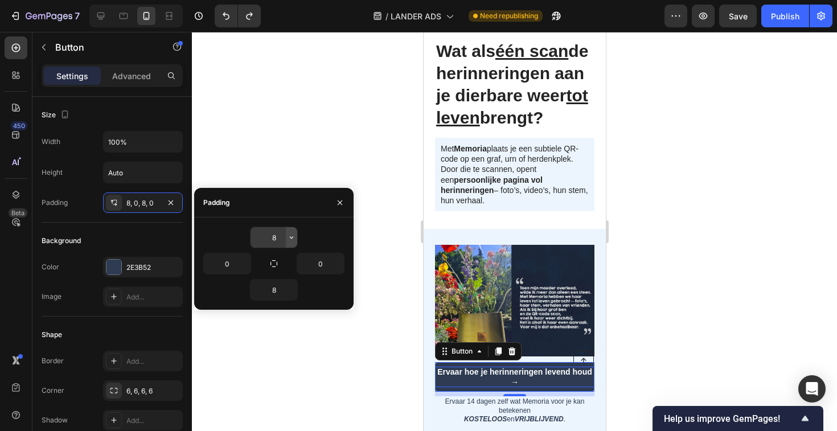
click at [292, 243] on button "button" at bounding box center [291, 237] width 11 height 21
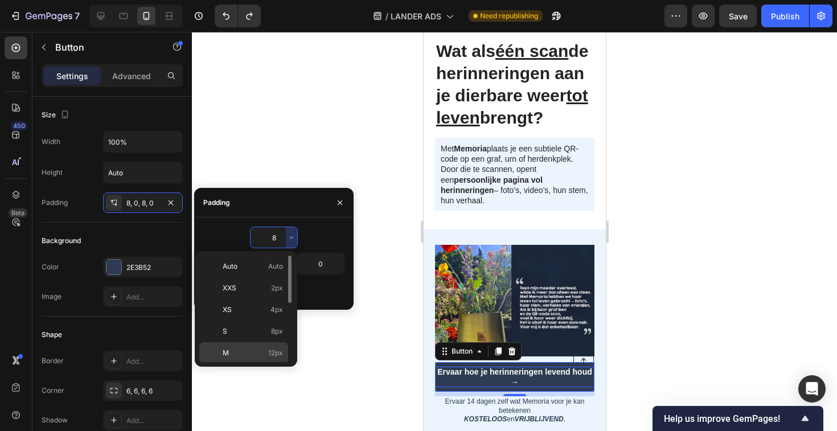
click at [256, 349] on p "M 12px" at bounding box center [253, 353] width 60 height 10
type input "12"
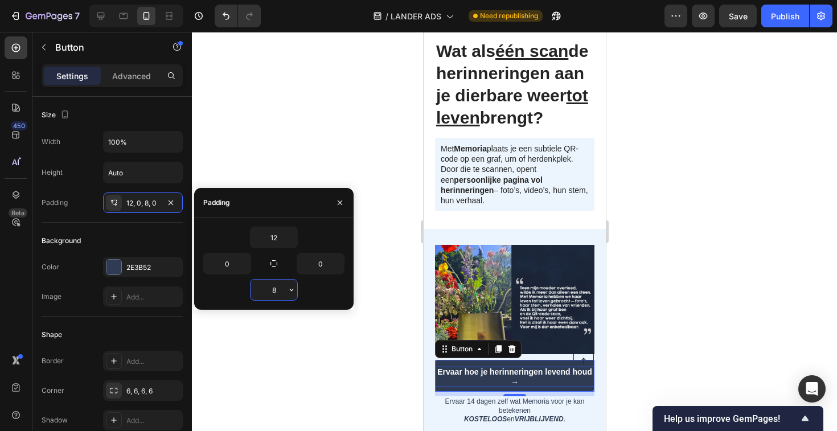
click at [284, 290] on input "8" at bounding box center [274, 290] width 47 height 21
click at [293, 290] on icon "button" at bounding box center [291, 289] width 9 height 9
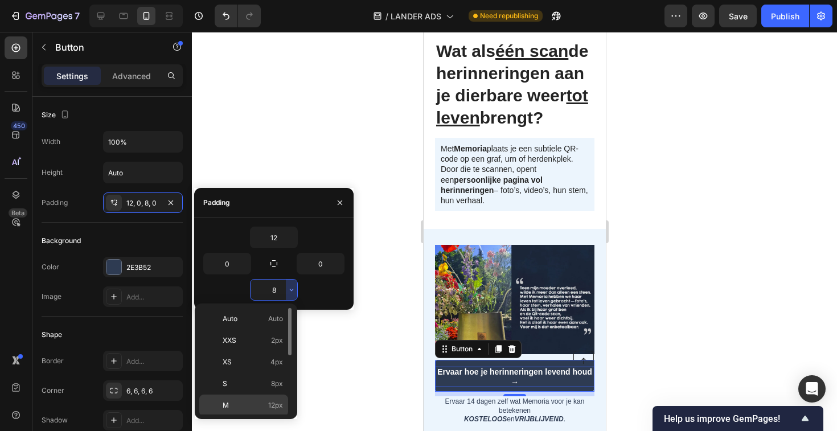
click at [235, 406] on p "M 12px" at bounding box center [253, 405] width 60 height 10
type input "12"
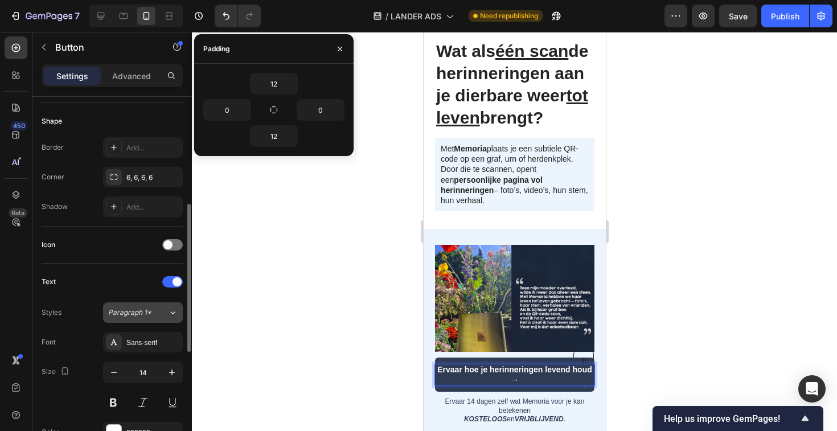
scroll to position [227, 0]
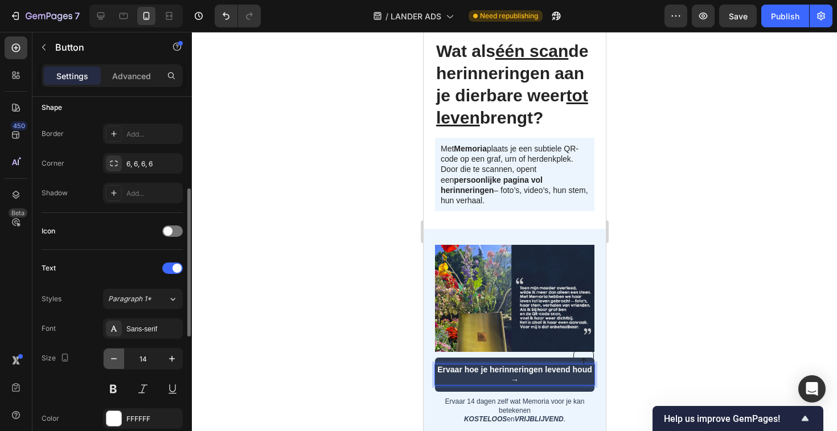
click at [109, 357] on icon "button" at bounding box center [113, 358] width 11 height 11
type input "13"
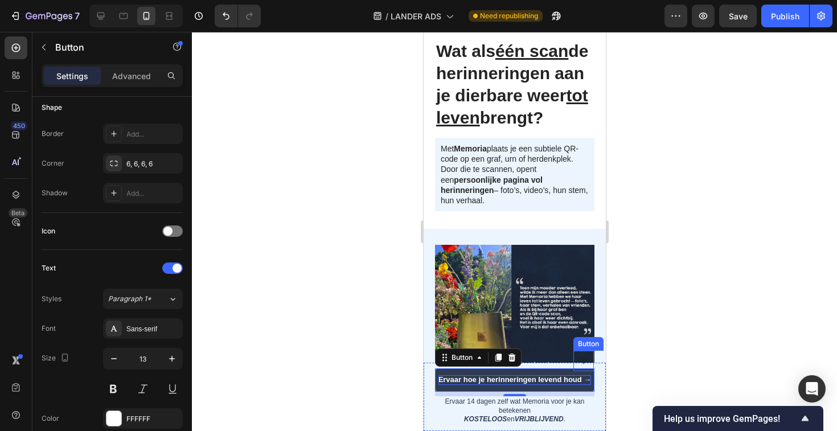
click at [697, 323] on div at bounding box center [514, 231] width 645 height 399
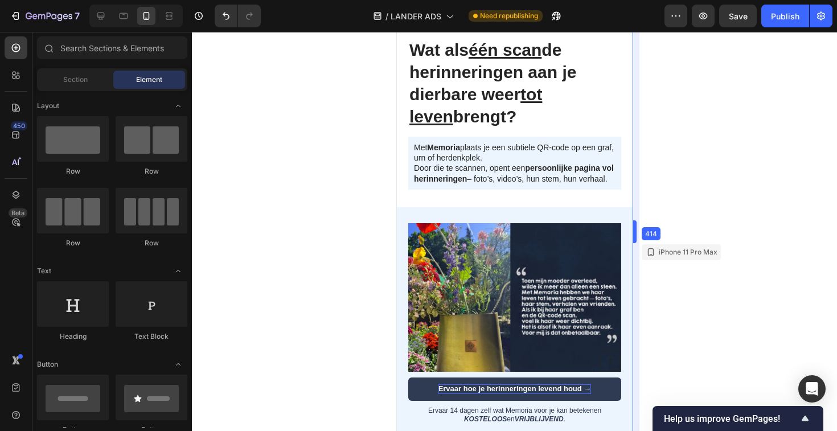
scroll to position [78, 0]
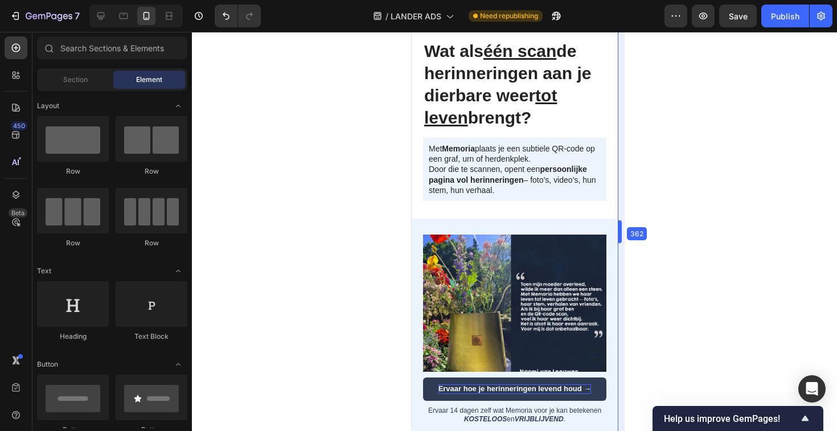
drag, startPoint x: 606, startPoint y: 233, endPoint x: 630, endPoint y: 258, distance: 35.0
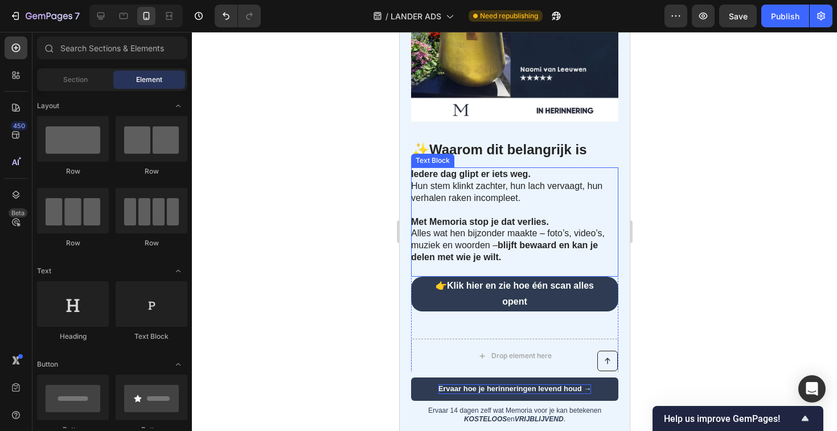
scroll to position [401, 0]
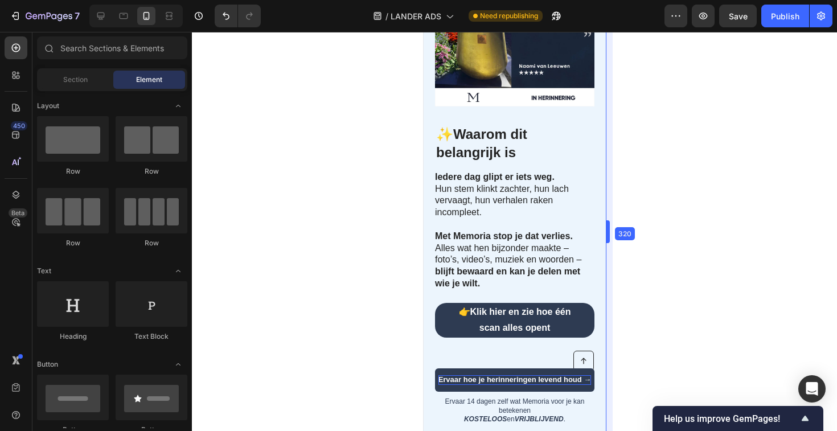
drag, startPoint x: 632, startPoint y: 230, endPoint x: 421, endPoint y: 230, distance: 211.3
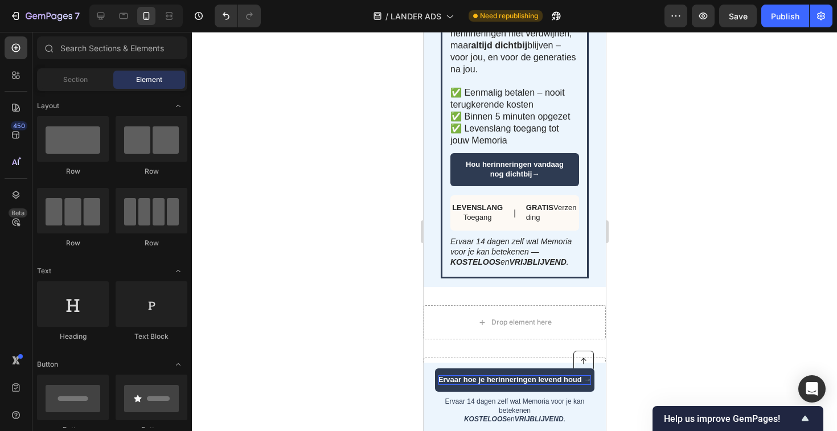
scroll to position [3274, 0]
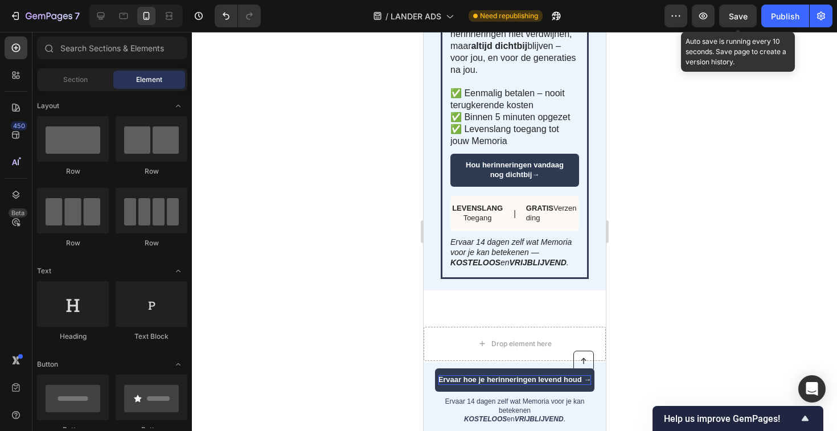
click at [740, 19] on span "Save" at bounding box center [738, 16] width 19 height 10
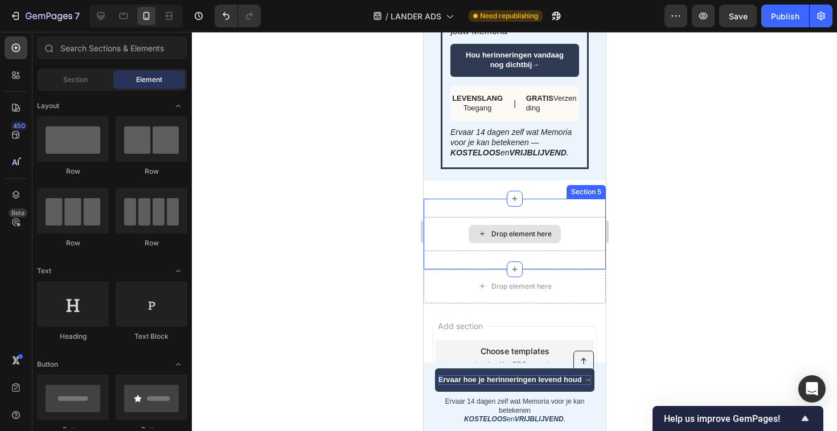
scroll to position [3450, 0]
